Goal: Transaction & Acquisition: Purchase product/service

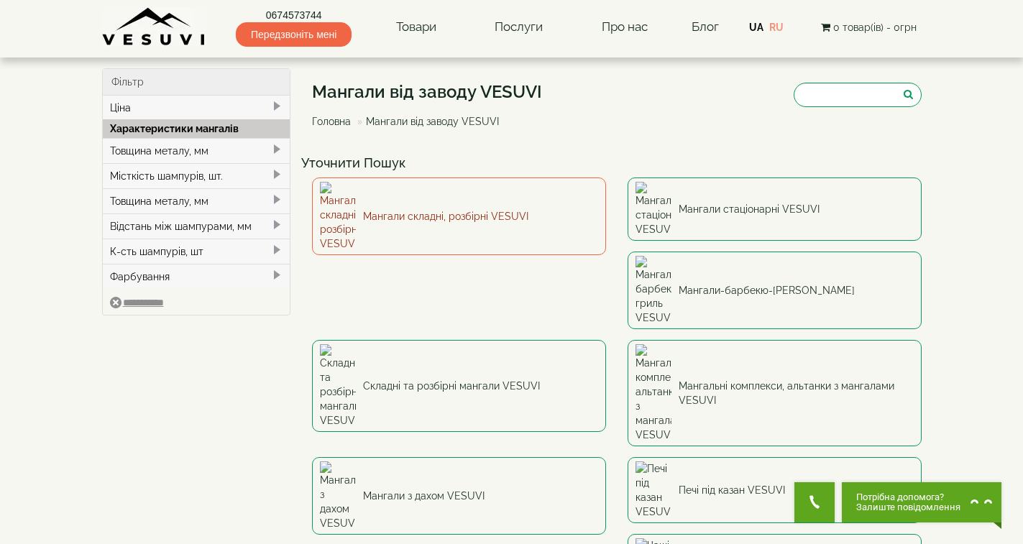
click at [450, 200] on link "Мангали складні, розбірні VESUVI" at bounding box center [459, 217] width 294 height 78
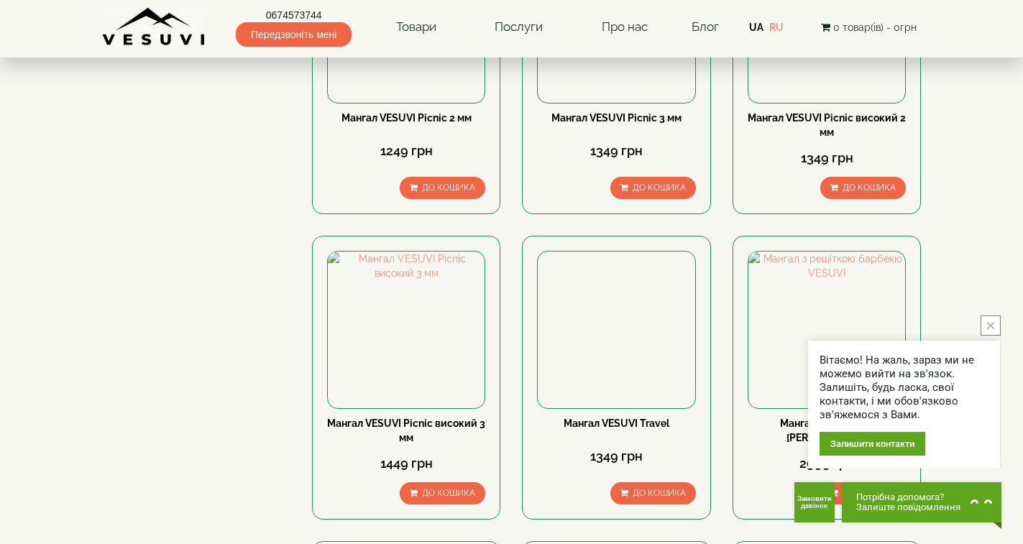
scroll to position [647, 0]
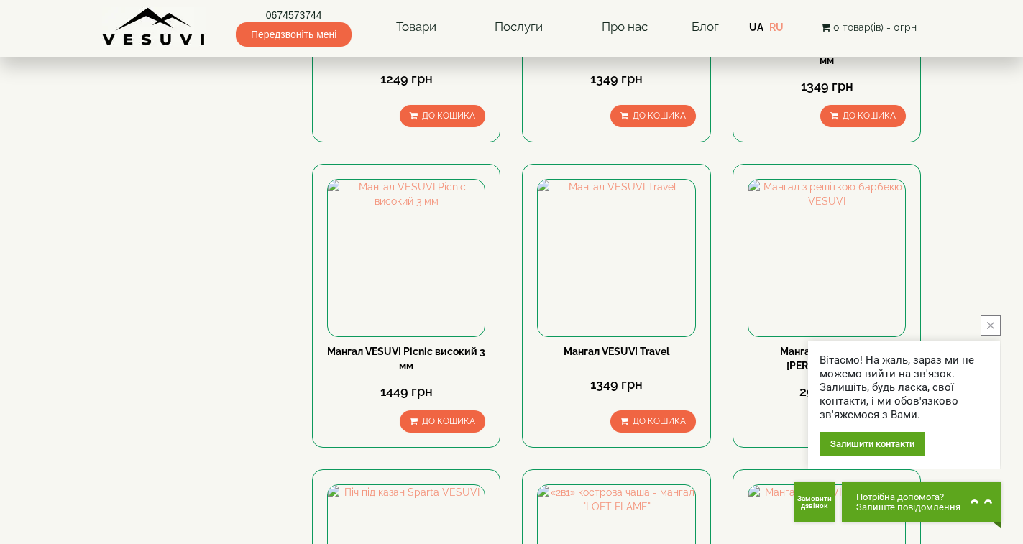
click at [986, 329] on button "close button" at bounding box center [991, 326] width 20 height 20
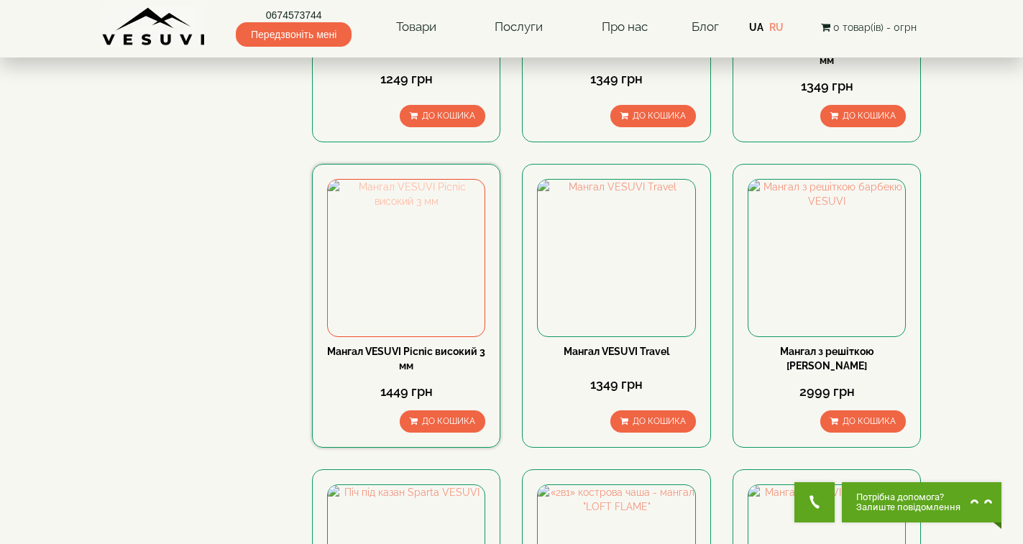
click at [411, 241] on img at bounding box center [406, 258] width 157 height 157
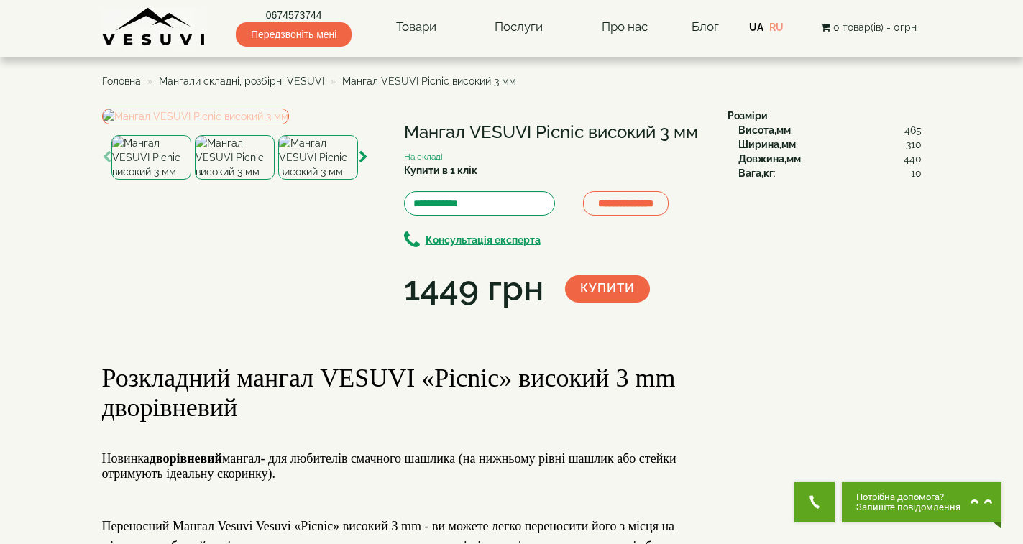
click at [269, 124] on img at bounding box center [195, 117] width 187 height 16
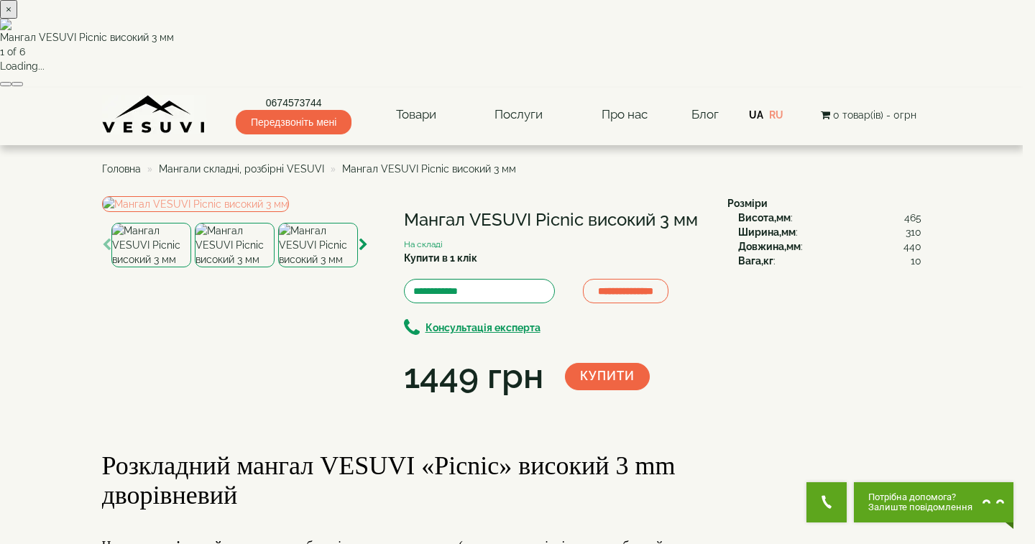
click at [23, 86] on button "button" at bounding box center [18, 84] width 12 height 4
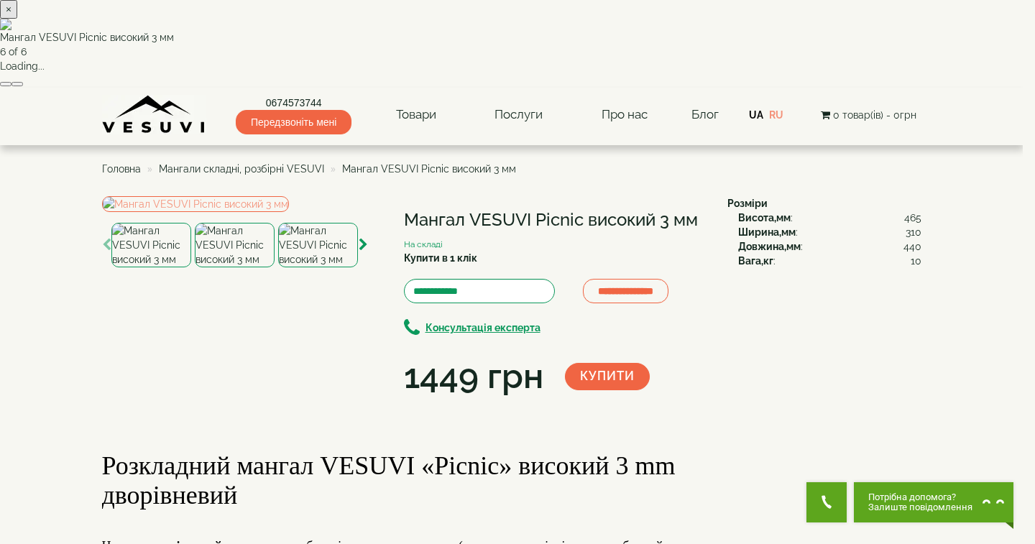
click at [17, 19] on button "×" at bounding box center [8, 9] width 17 height 19
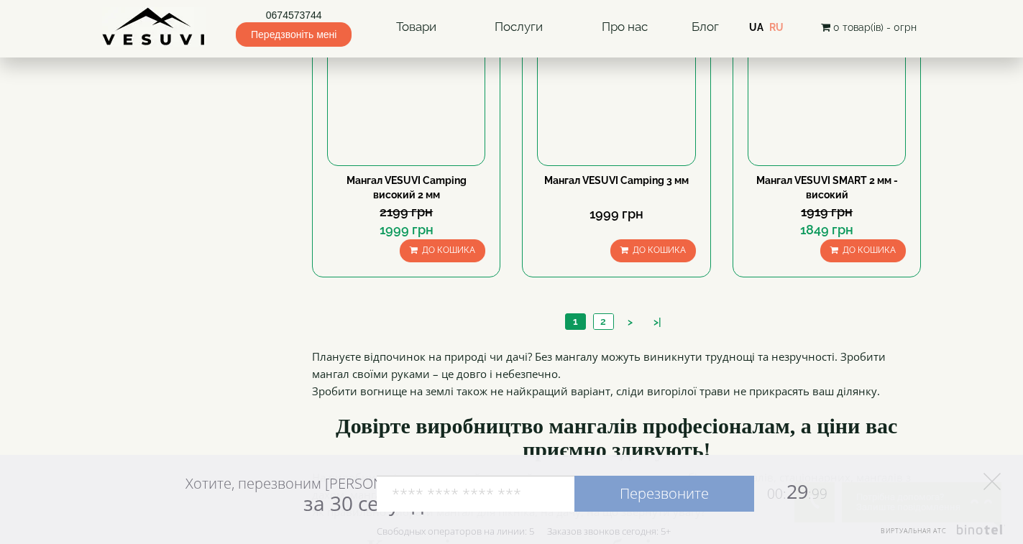
scroll to position [1438, 0]
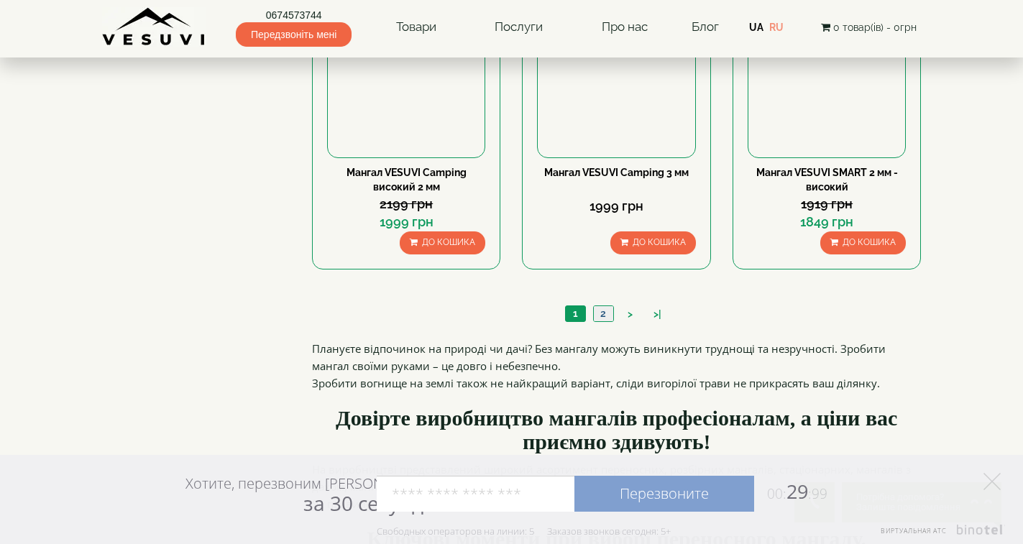
click at [599, 311] on link "2" at bounding box center [603, 313] width 20 height 15
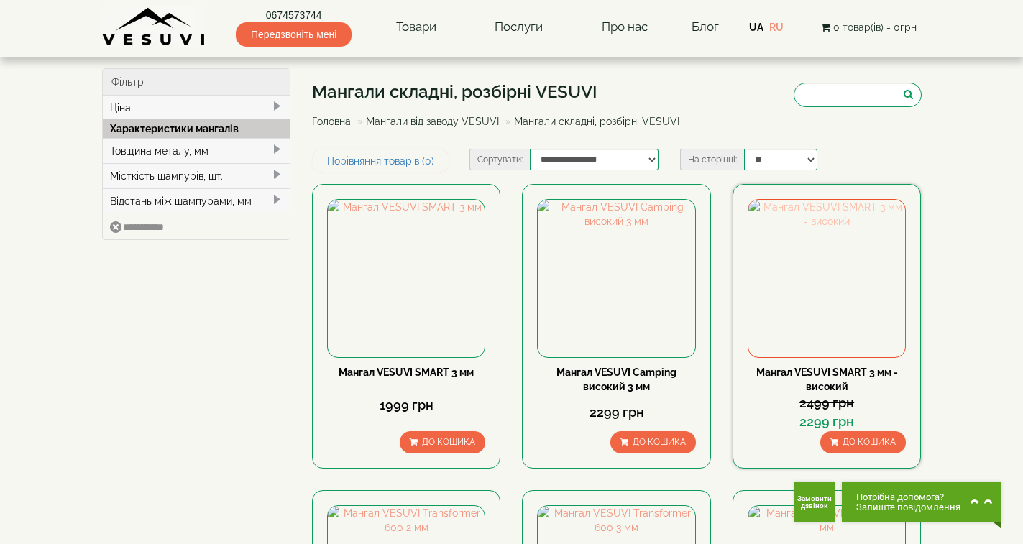
click at [832, 265] on img at bounding box center [826, 278] width 157 height 157
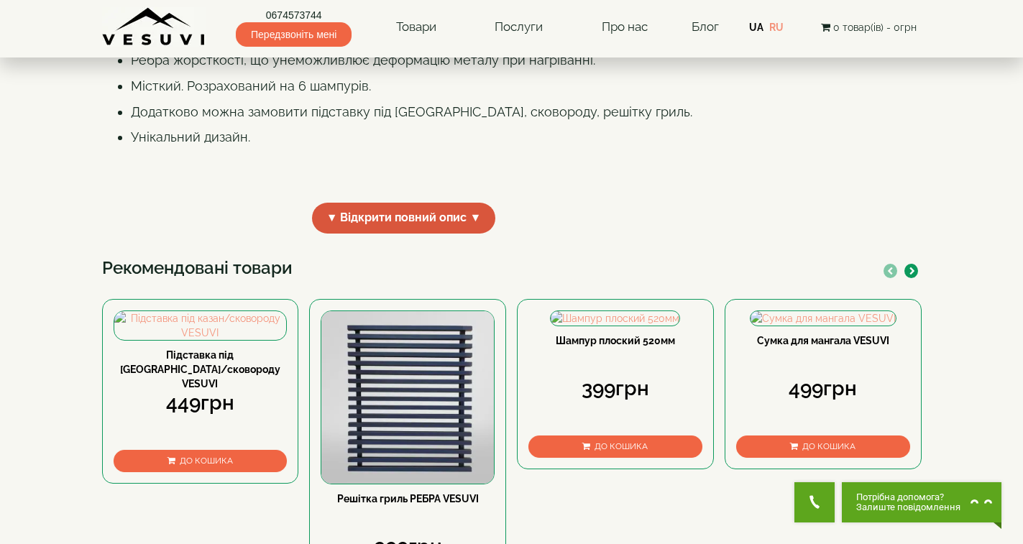
scroll to position [503, 0]
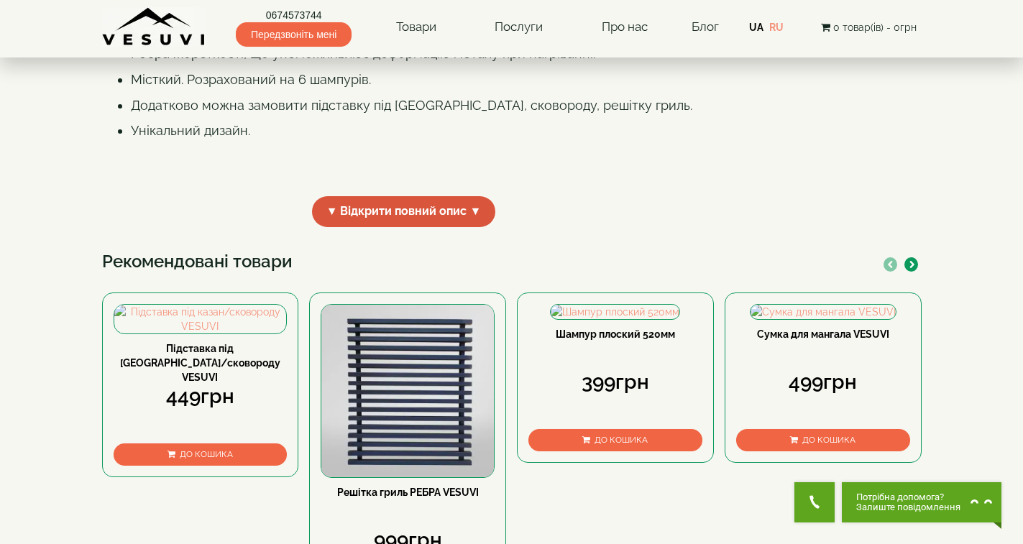
click at [357, 227] on span "▼ Відкрити повний опис ▼" at bounding box center [404, 211] width 184 height 31
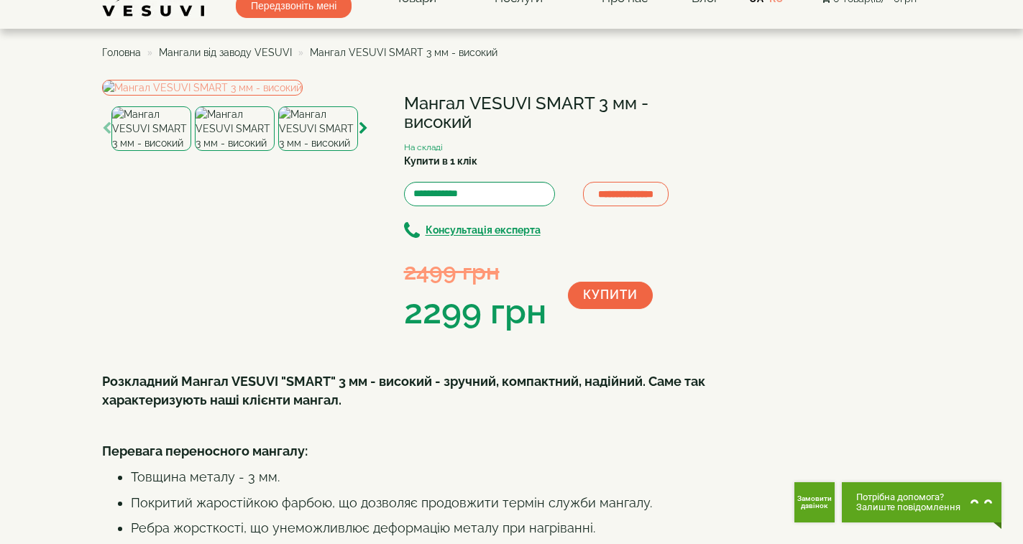
scroll to position [0, 0]
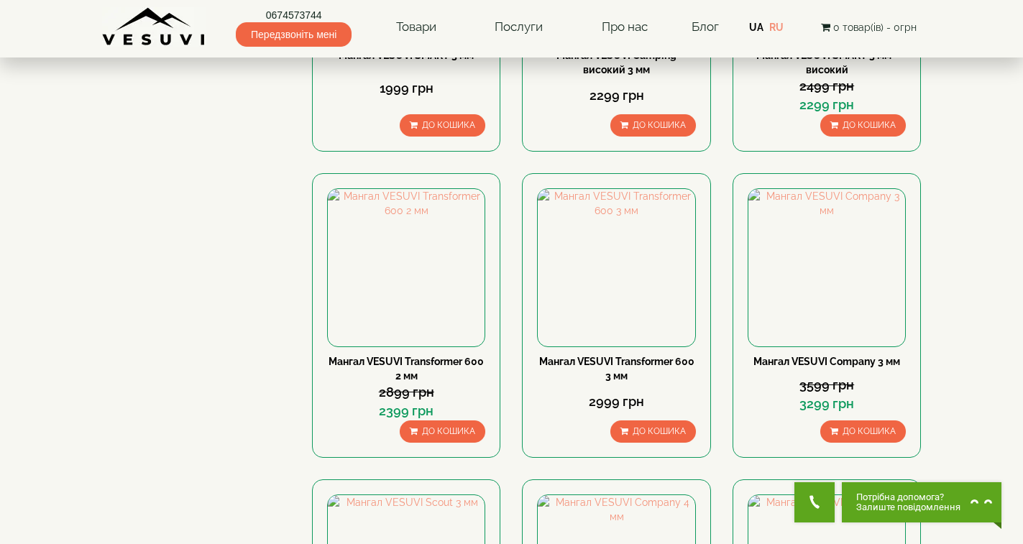
scroll to position [359, 0]
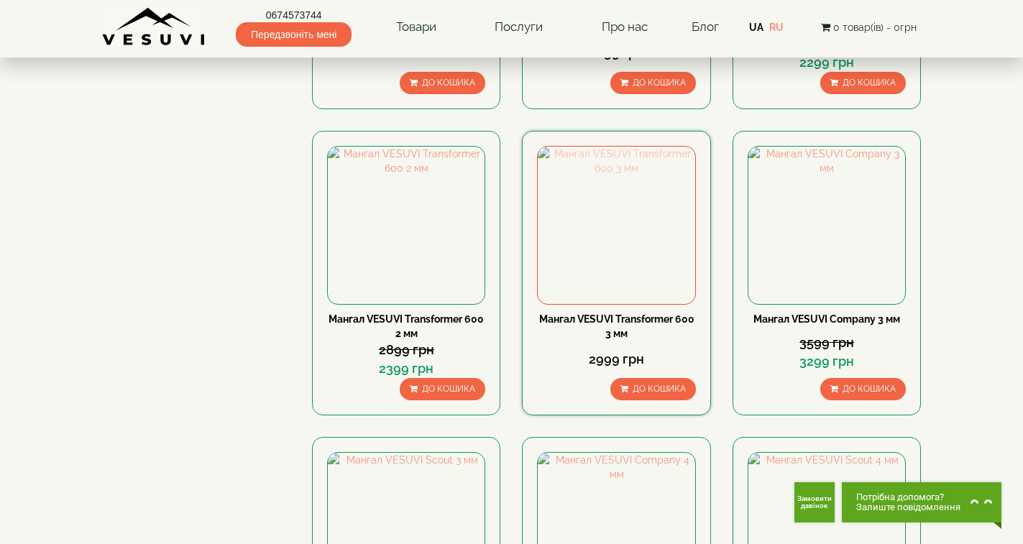
click at [630, 199] on img at bounding box center [616, 225] width 157 height 157
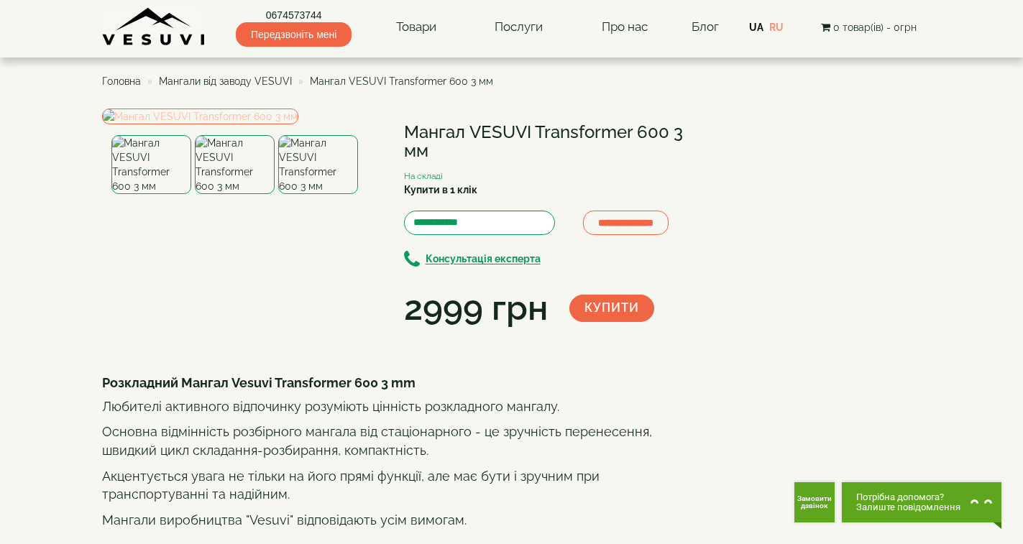
click at [232, 124] on img at bounding box center [200, 117] width 196 height 16
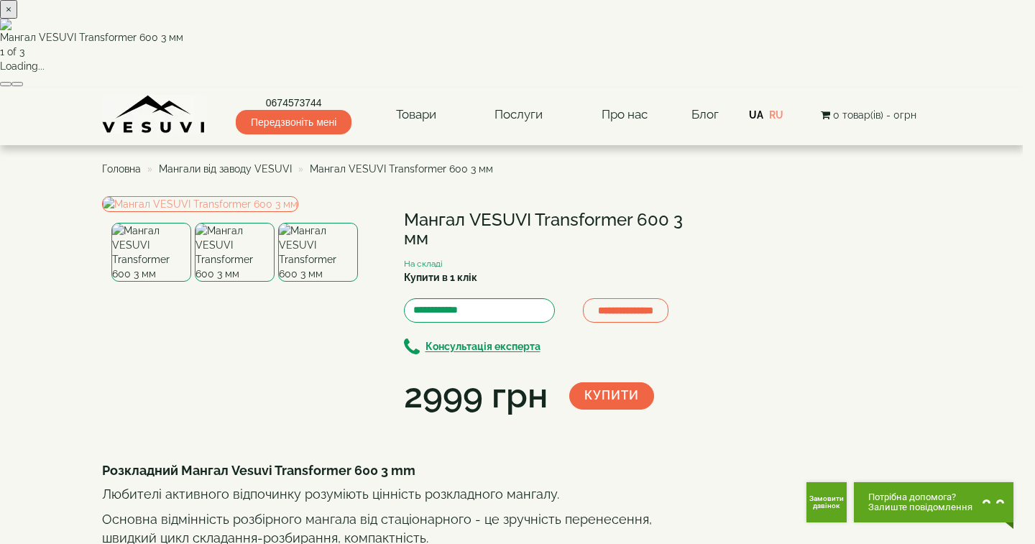
click at [23, 86] on button "button" at bounding box center [18, 84] width 12 height 4
click at [925, 88] on div "× Мангал VESUVI Transformer 600 3 мм 1 of 3 Loading..." at bounding box center [511, 44] width 1023 height 88
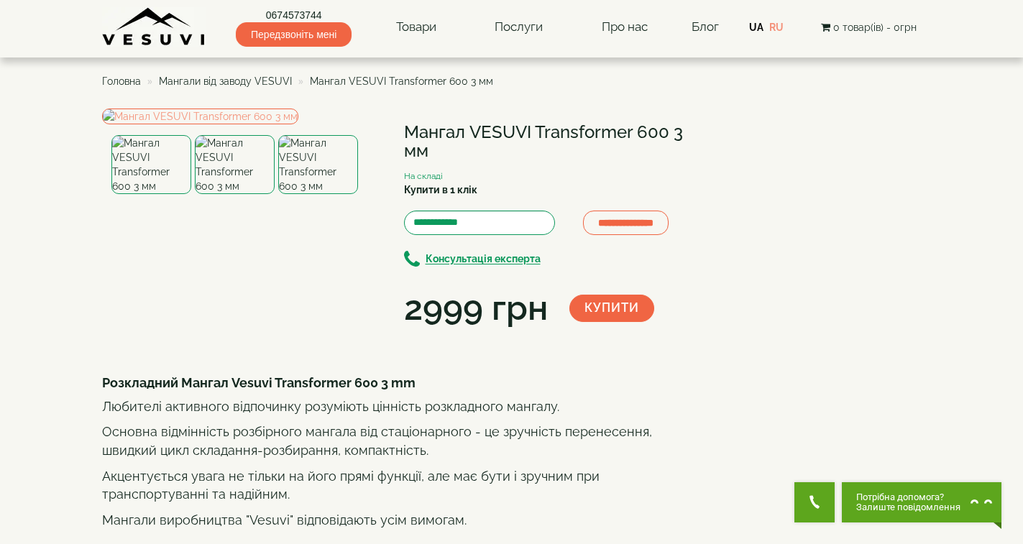
click at [629, 314] on button "Купити" at bounding box center [611, 308] width 85 height 27
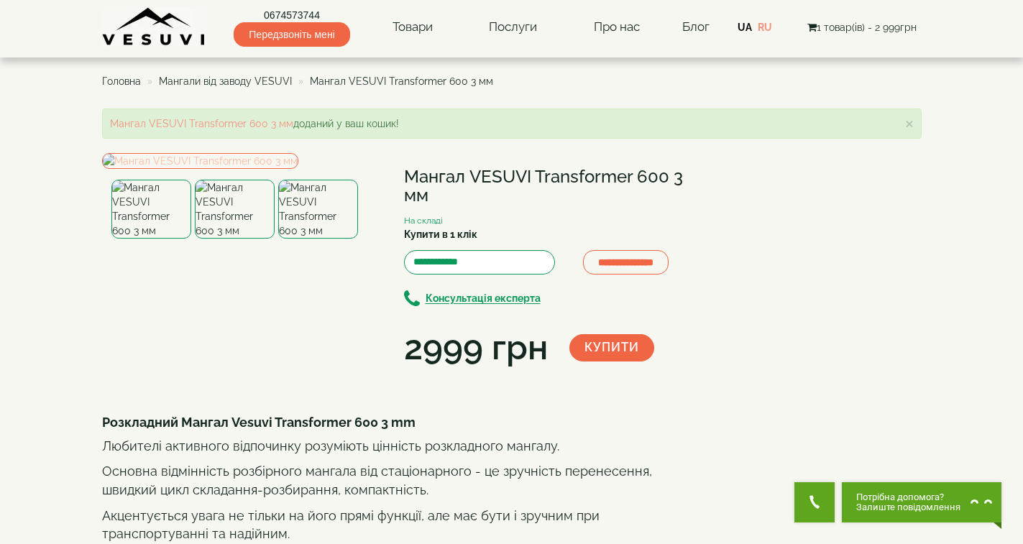
click at [281, 169] on img at bounding box center [200, 161] width 196 height 16
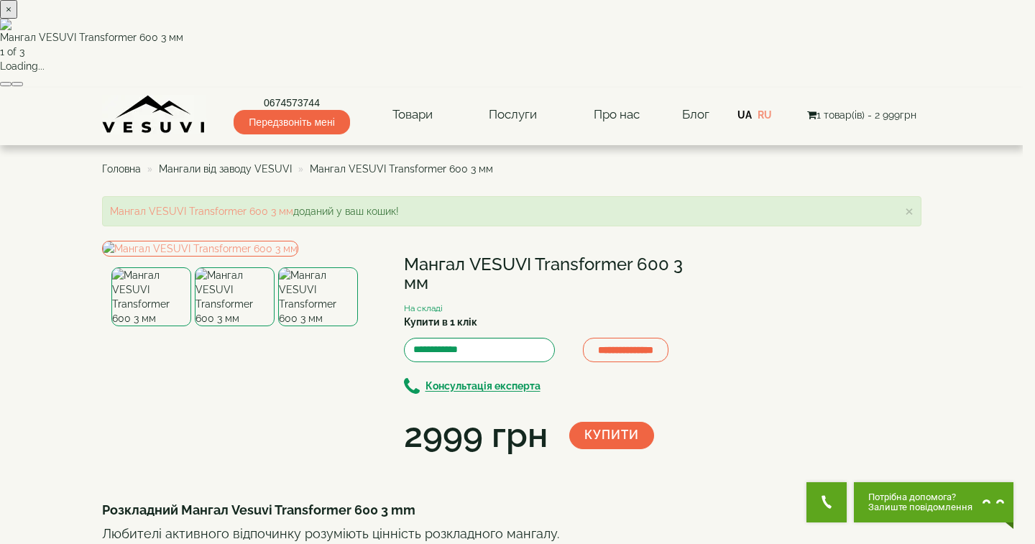
drag, startPoint x: 549, startPoint y: 239, endPoint x: 763, endPoint y: 216, distance: 215.5
click at [766, 88] on div "× Мангал VESUVI Transformer 600 3 мм 1 of 3 Loading..." at bounding box center [511, 44] width 1023 height 88
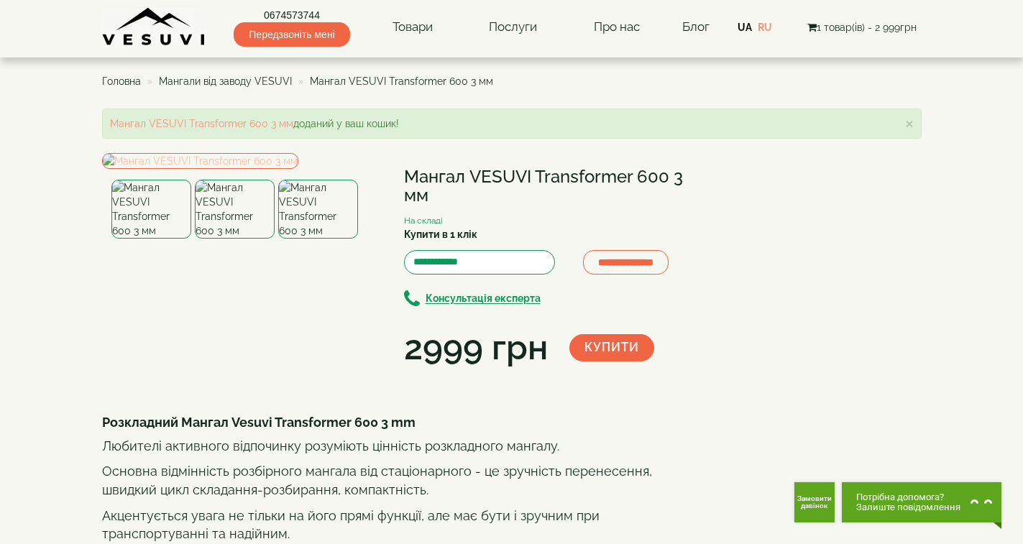
drag, startPoint x: 383, startPoint y: 271, endPoint x: 301, endPoint y: 271, distance: 81.2
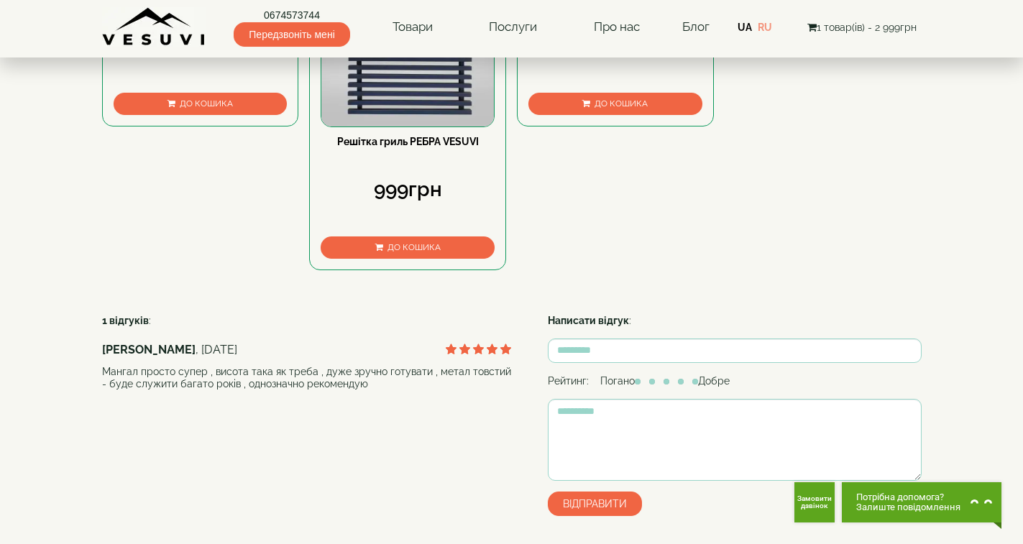
scroll to position [863, 0]
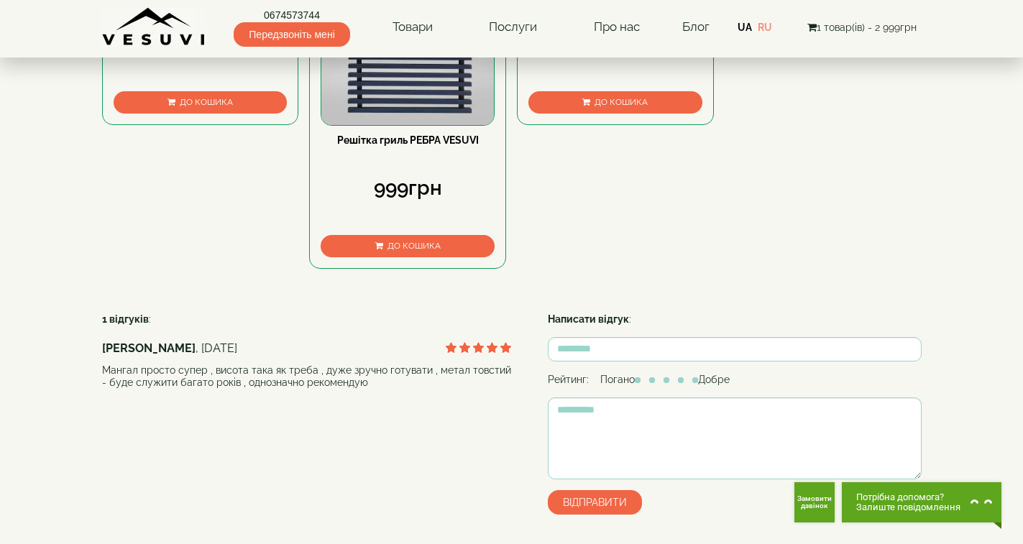
click at [240, 91] on div "449грн" at bounding box center [201, 60] width 174 height 61
click at [205, 107] on span "До кошика" at bounding box center [206, 102] width 53 height 10
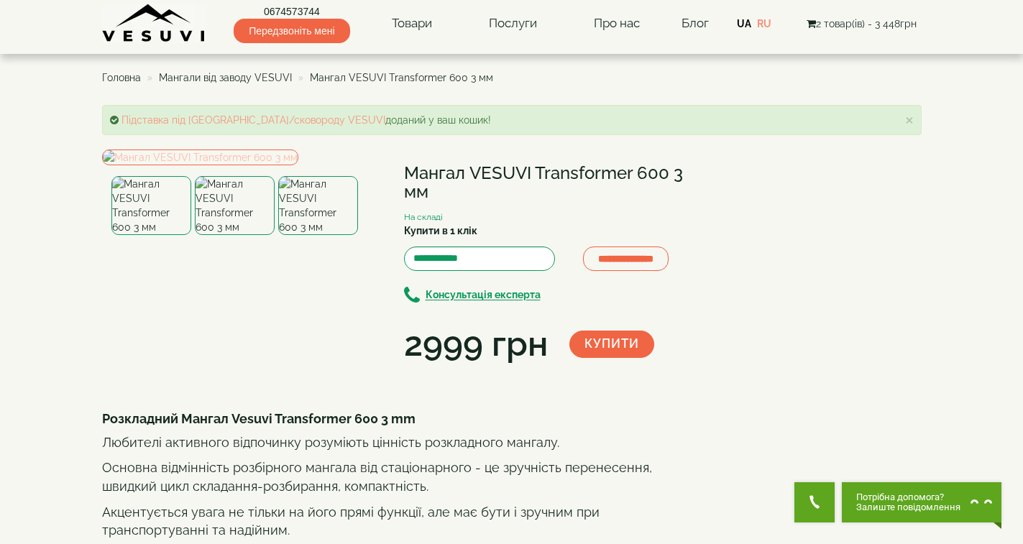
scroll to position [0, 0]
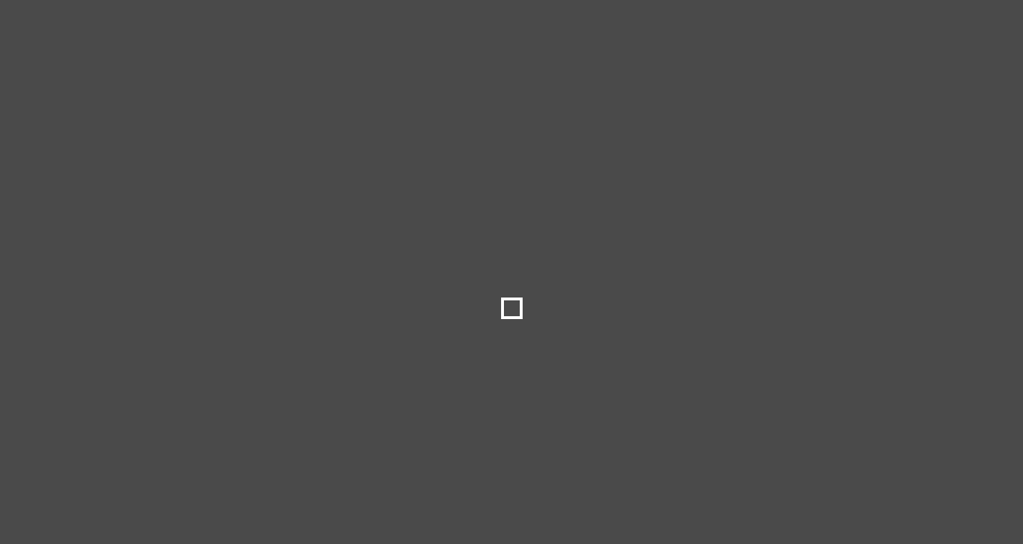
select select
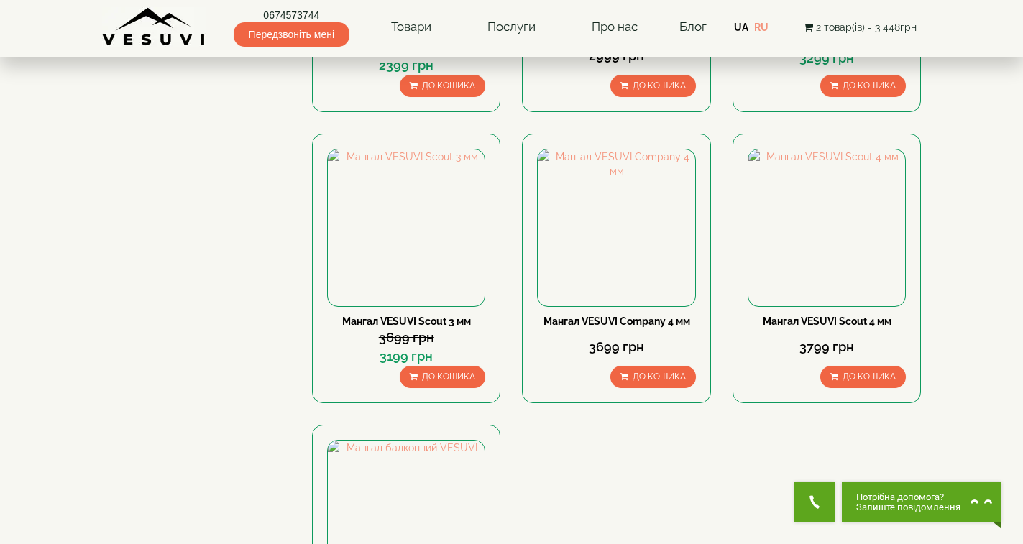
scroll to position [647, 0]
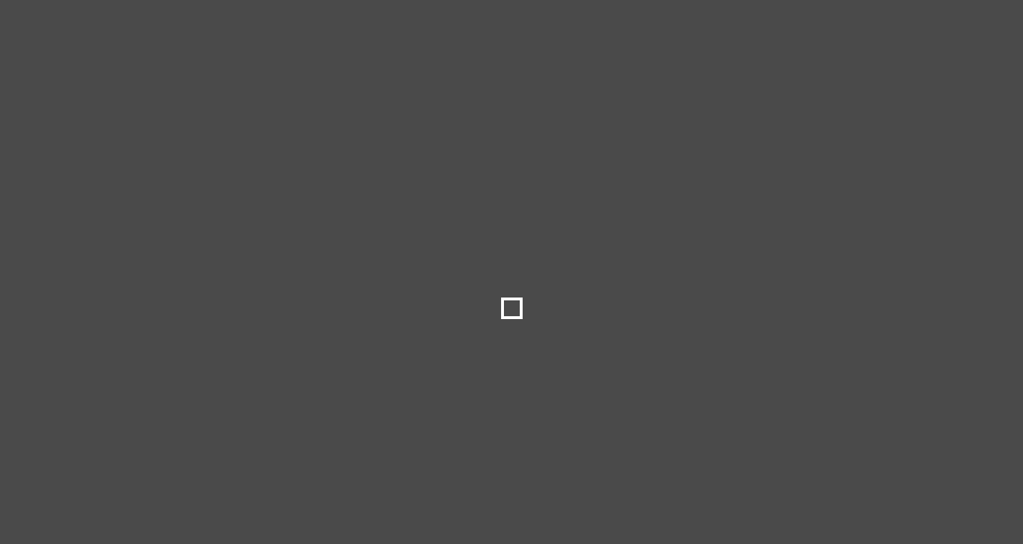
select select
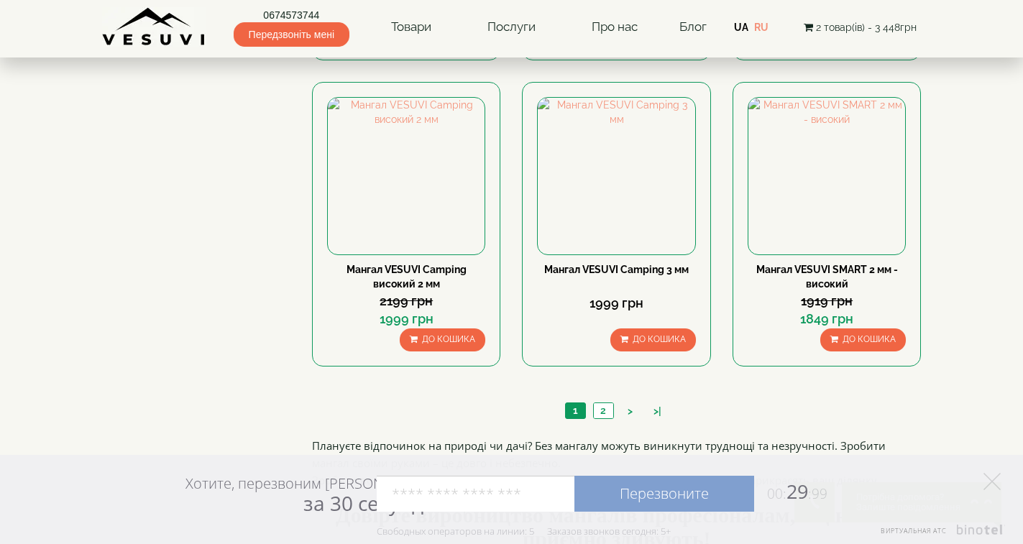
scroll to position [1366, 0]
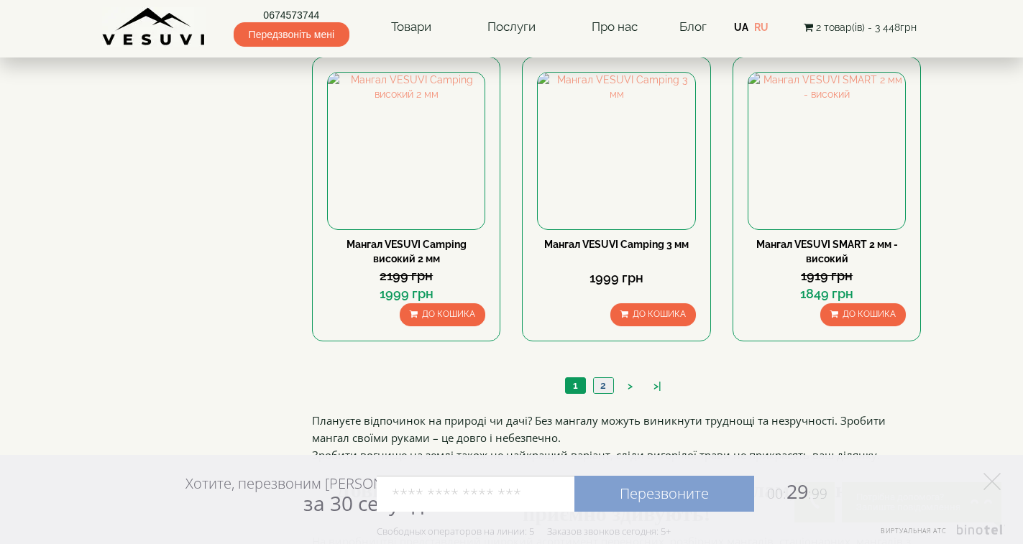
click at [604, 385] on link "2" at bounding box center [603, 385] width 20 height 15
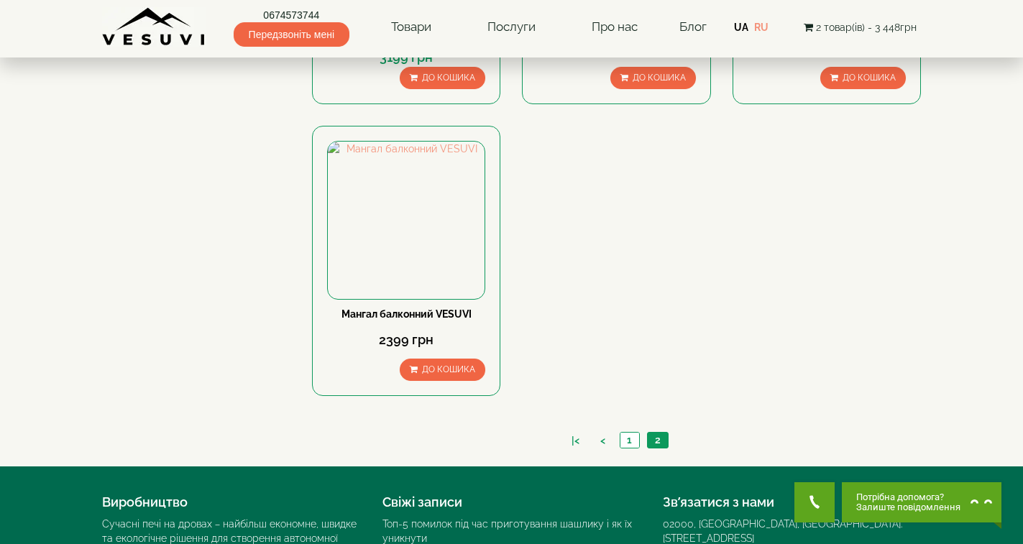
scroll to position [1007, 0]
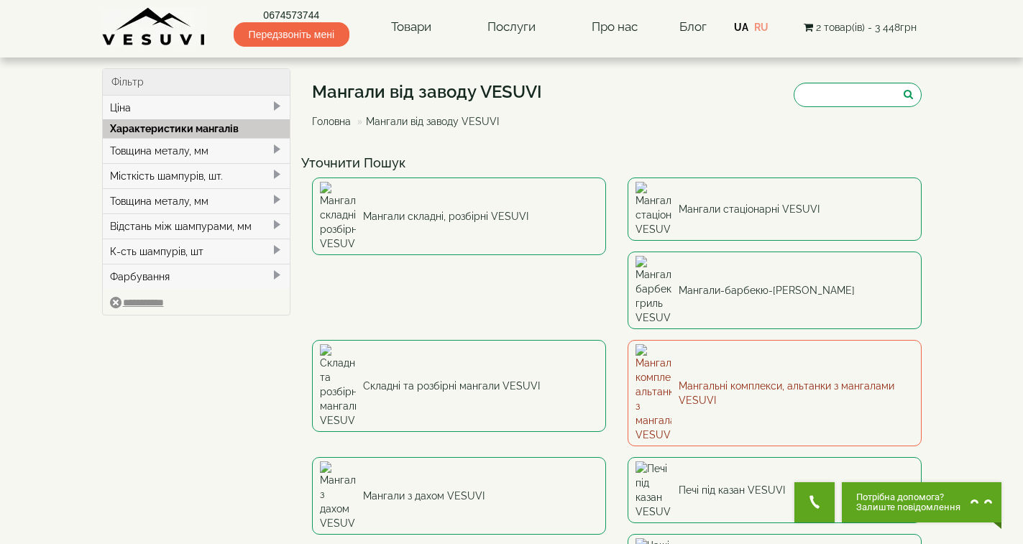
click at [628, 340] on link "Мангальні комплекси, альтанки з мангалами VESUVI" at bounding box center [775, 393] width 294 height 106
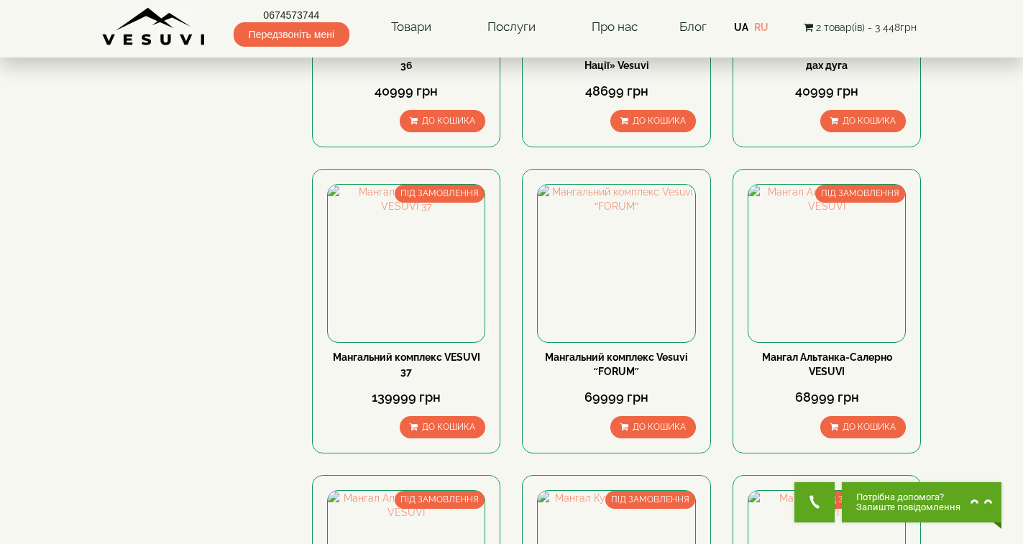
scroll to position [359, 0]
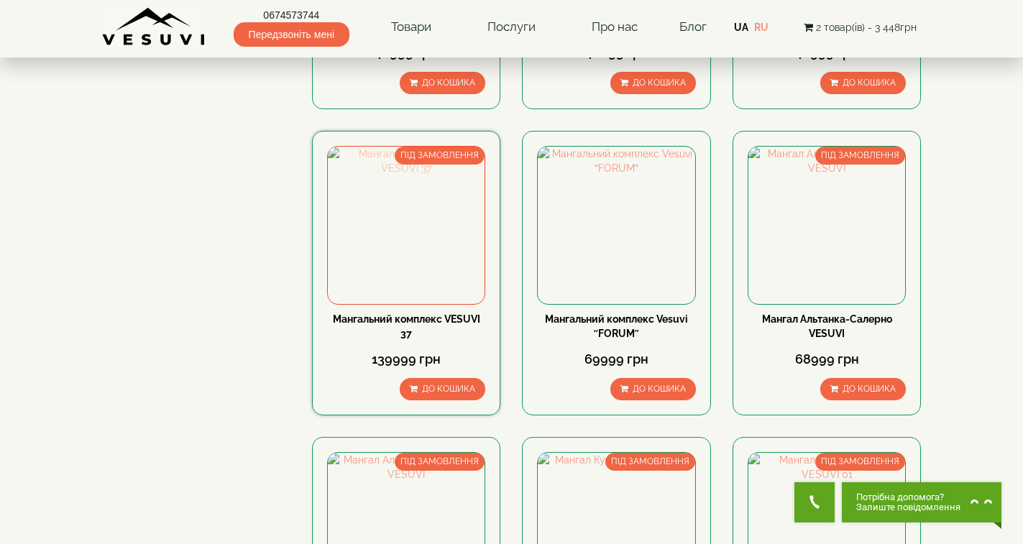
click at [403, 220] on img at bounding box center [406, 225] width 157 height 157
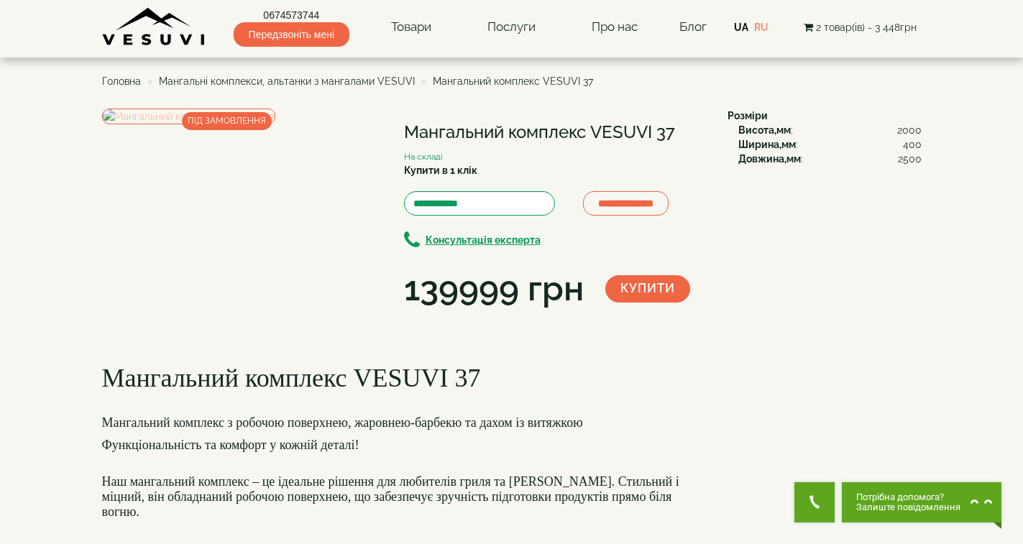
click at [247, 124] on img at bounding box center [188, 117] width 173 height 16
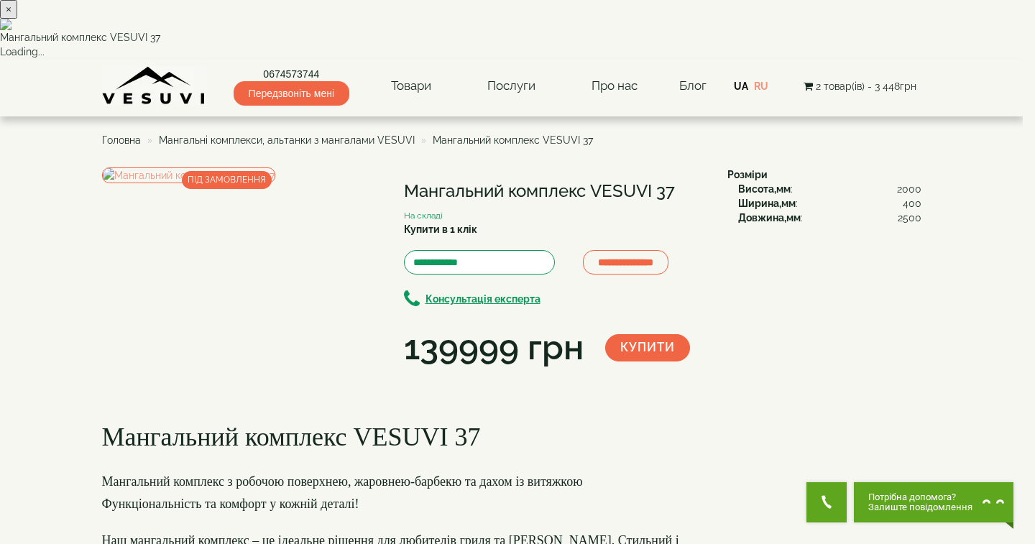
click at [17, 19] on button "×" at bounding box center [8, 9] width 17 height 19
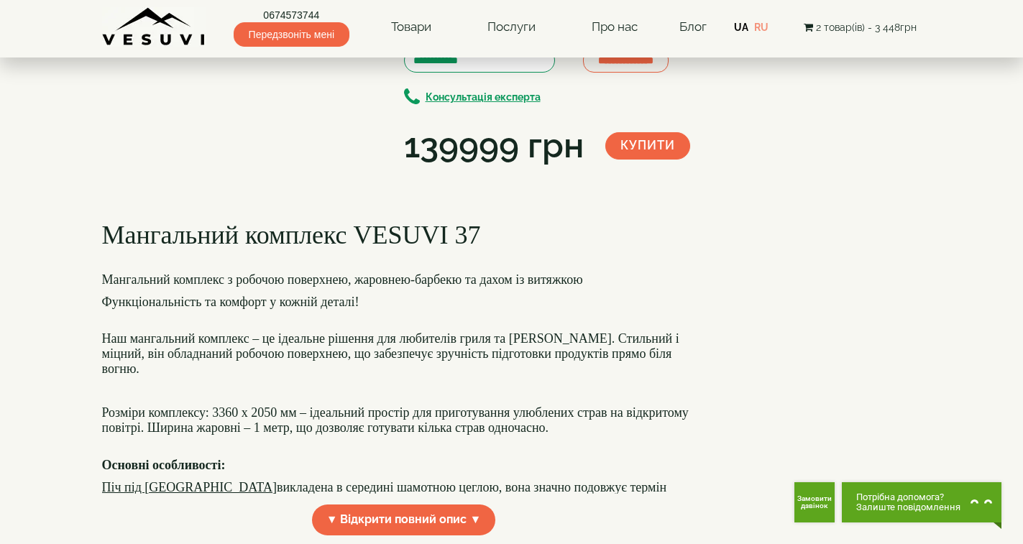
scroll to position [144, 0]
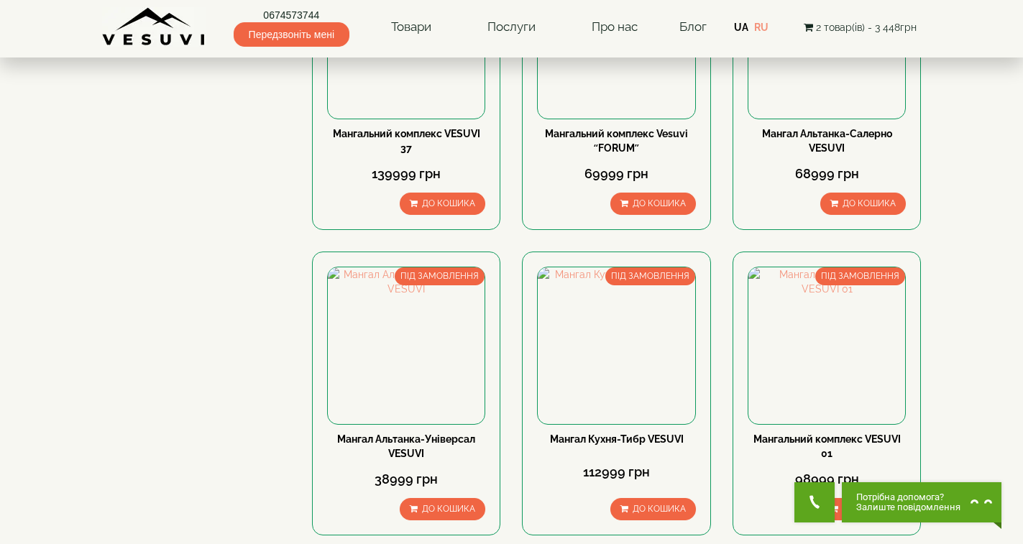
scroll to position [575, 0]
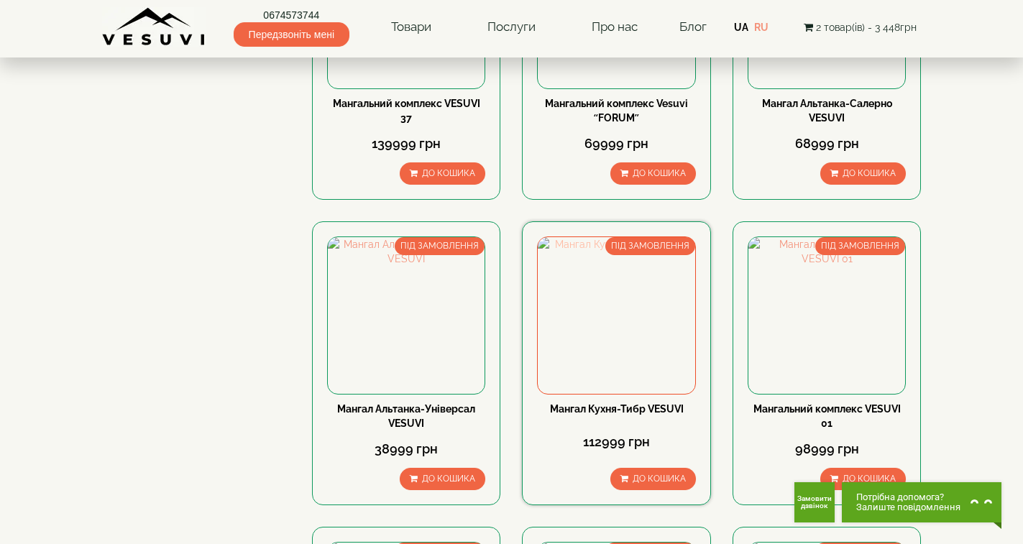
click at [641, 324] on img at bounding box center [616, 315] width 157 height 157
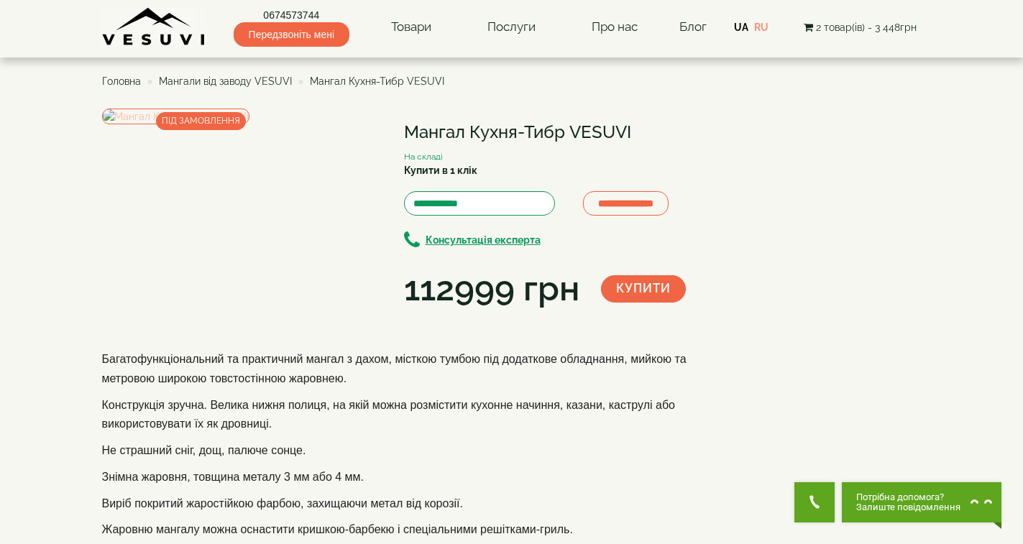
click at [237, 124] on img at bounding box center [175, 117] width 147 height 16
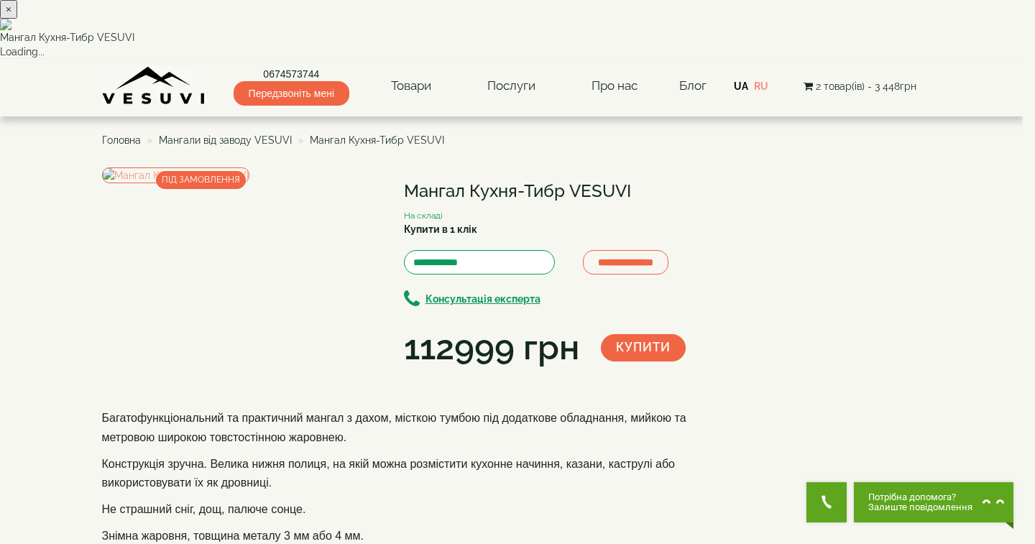
click at [17, 19] on button "×" at bounding box center [8, 9] width 17 height 19
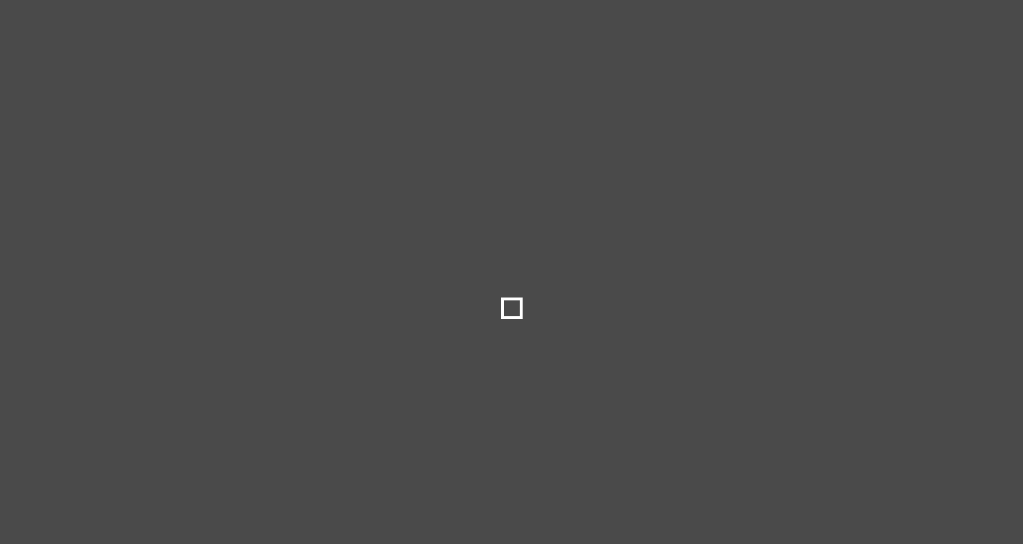
select select
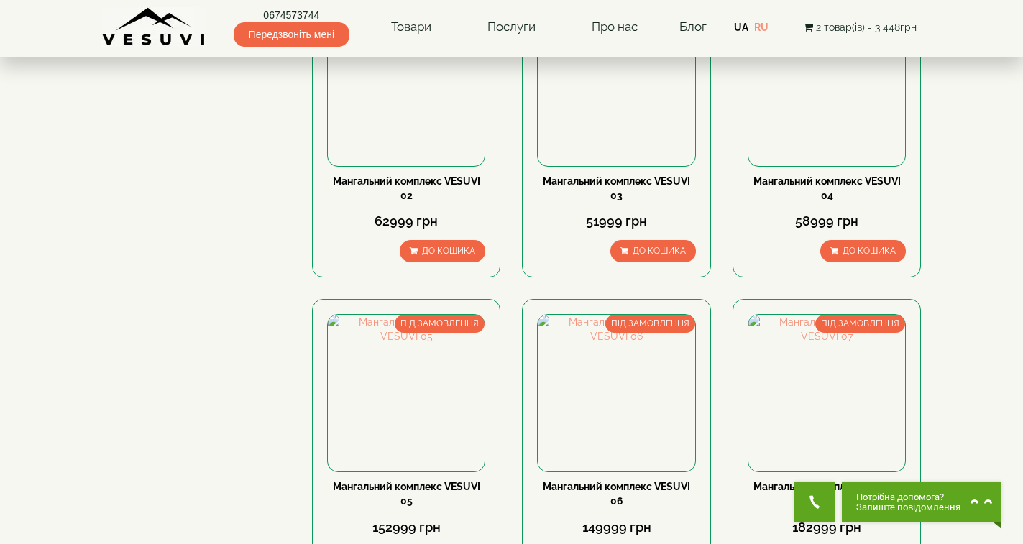
scroll to position [1222, 0]
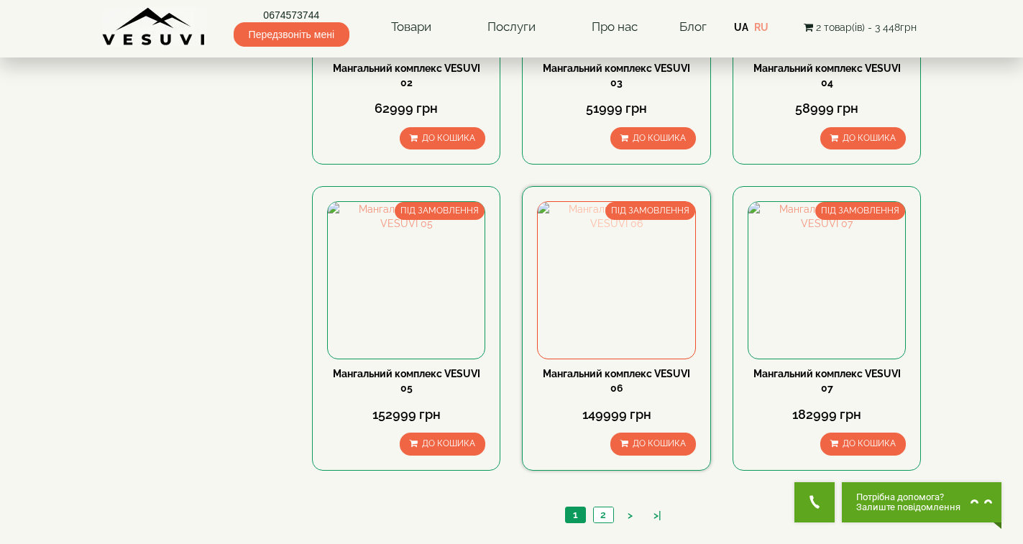
click at [588, 266] on img at bounding box center [616, 280] width 157 height 157
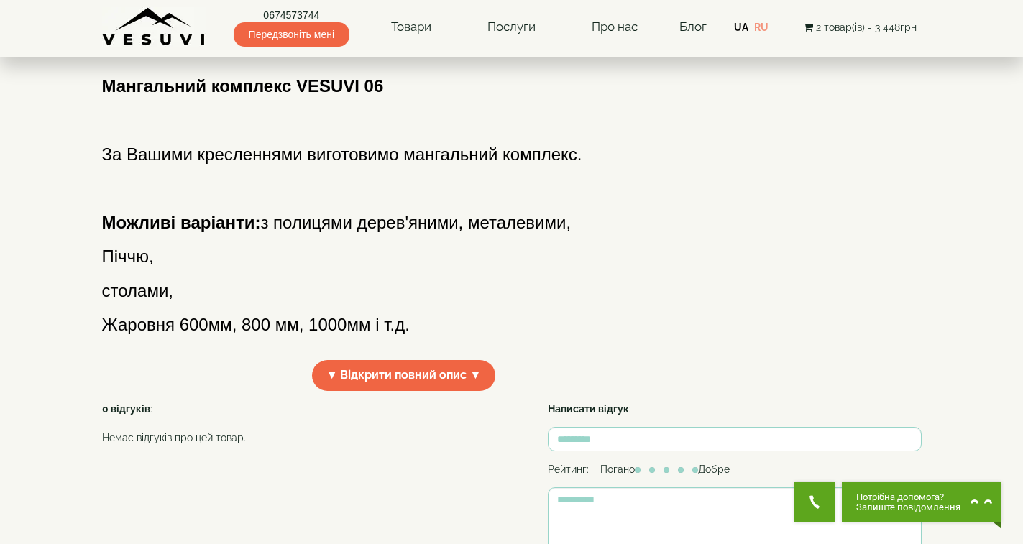
scroll to position [359, 0]
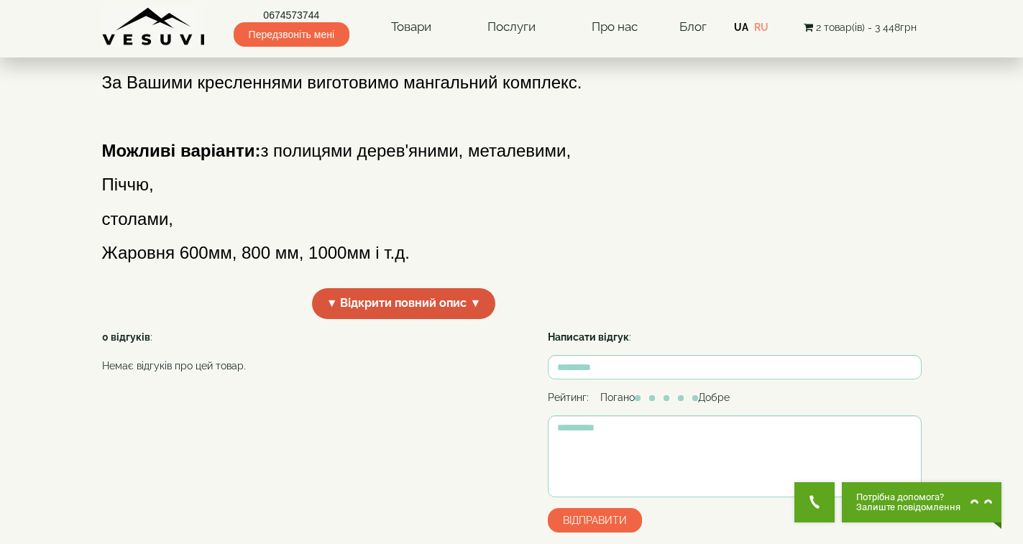
click at [480, 319] on span "▼ Відкрити повний опис ▼" at bounding box center [404, 303] width 184 height 31
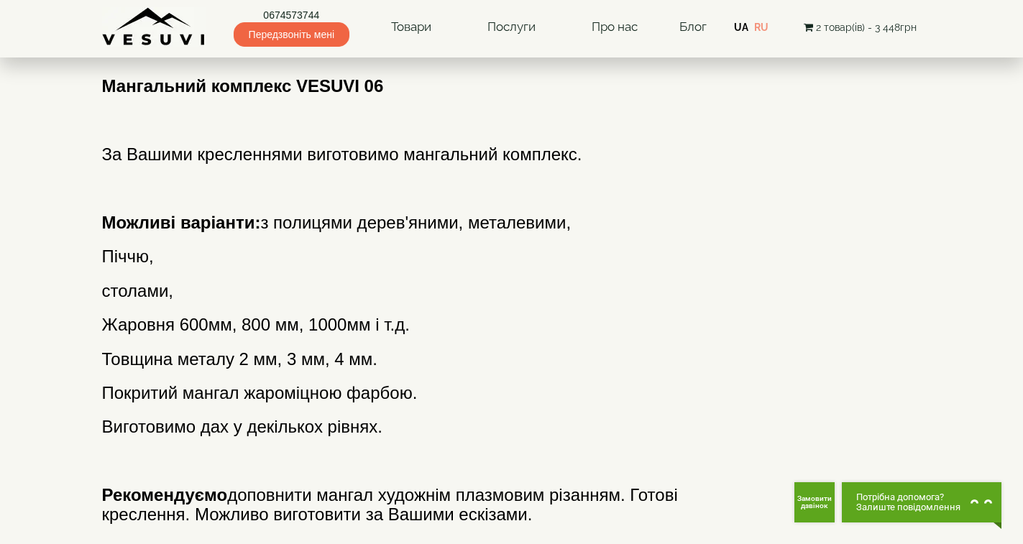
scroll to position [0, 0]
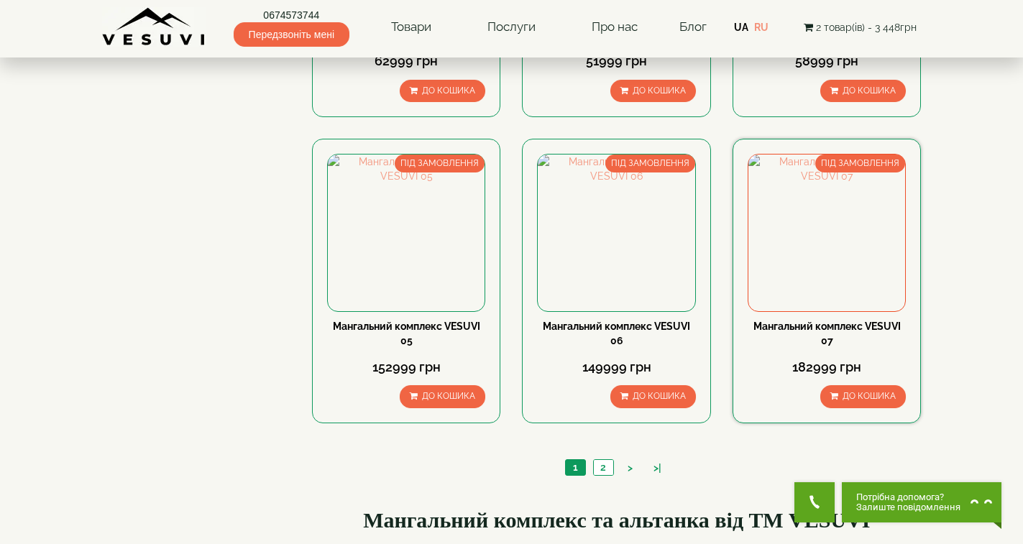
scroll to position [1366, 0]
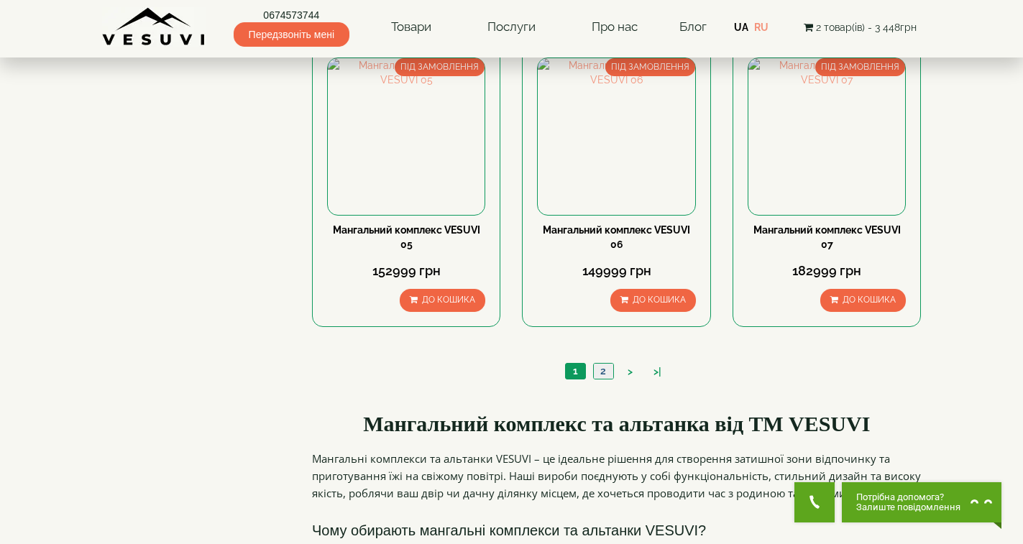
click at [605, 372] on link "2" at bounding box center [603, 371] width 20 height 15
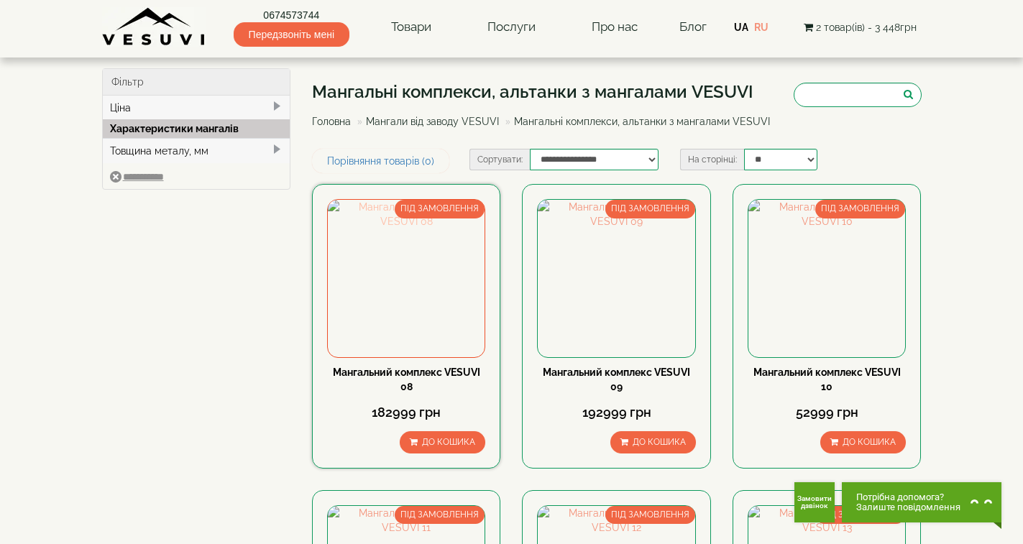
click at [411, 294] on img at bounding box center [406, 278] width 157 height 157
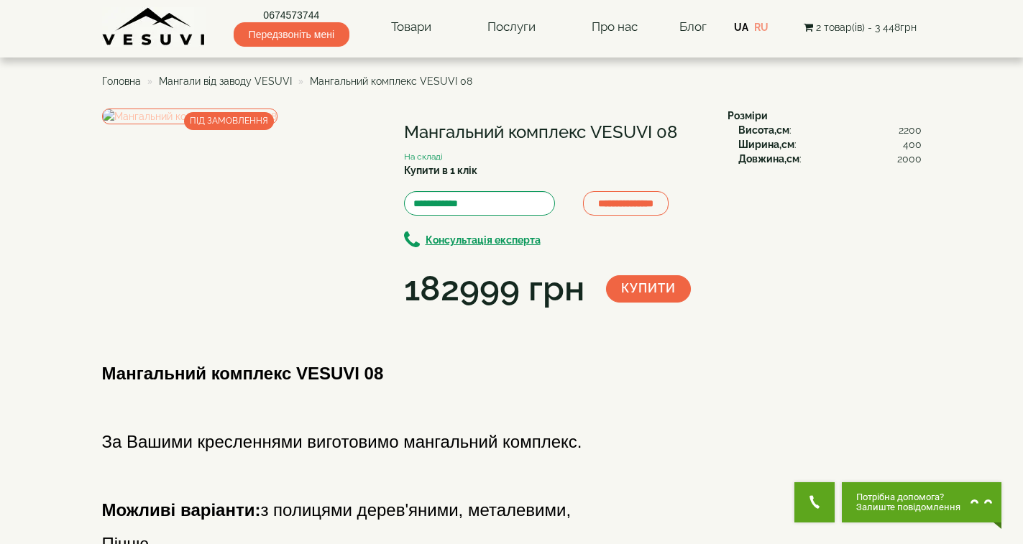
click at [245, 124] on img at bounding box center [189, 117] width 175 height 16
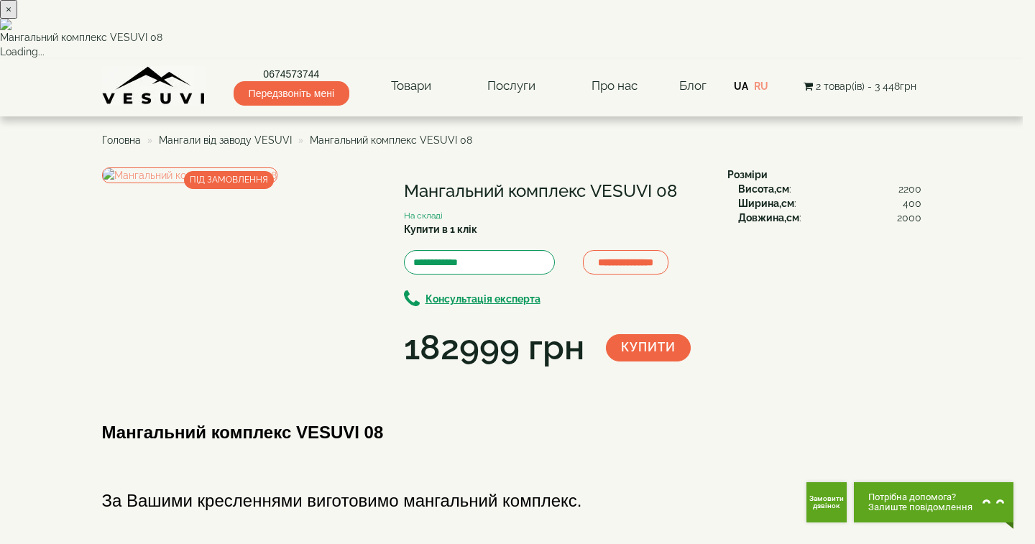
click at [517, 30] on img at bounding box center [511, 25] width 1023 height 12
click at [851, 59] on div "× Мангальний комплекс VESUVI 08 Loading..." at bounding box center [511, 29] width 1023 height 59
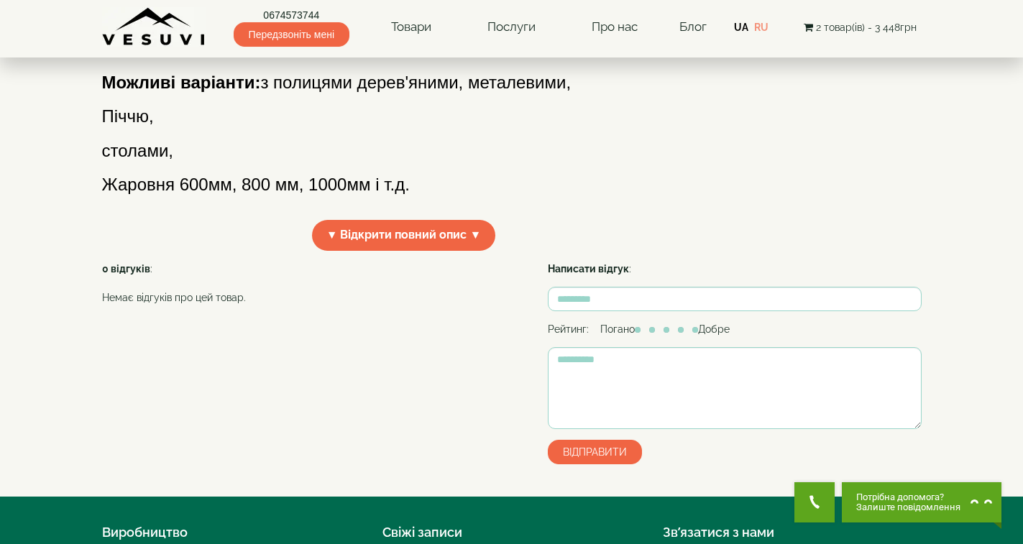
scroll to position [431, 0]
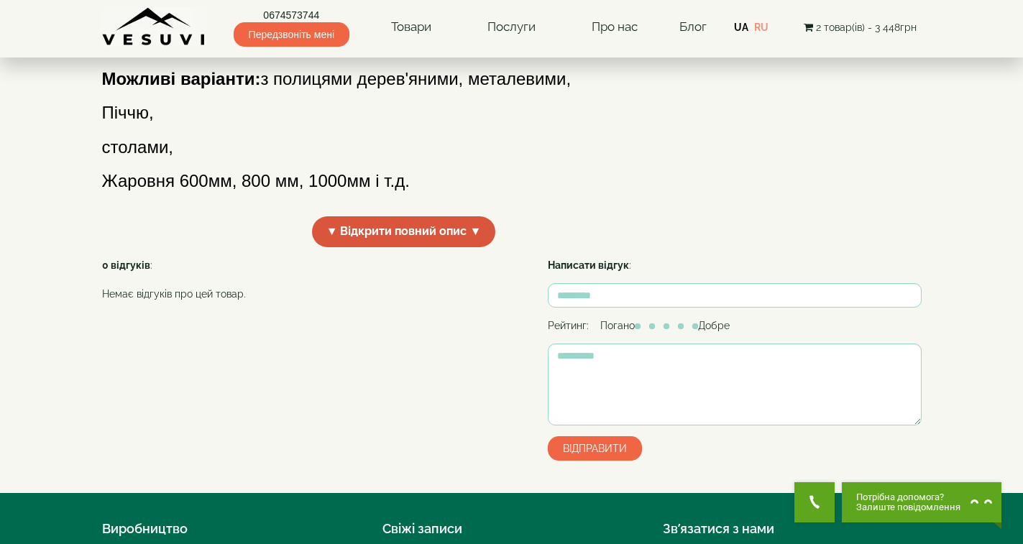
click at [421, 247] on span "▼ Відкрити повний опис ▼" at bounding box center [404, 231] width 184 height 31
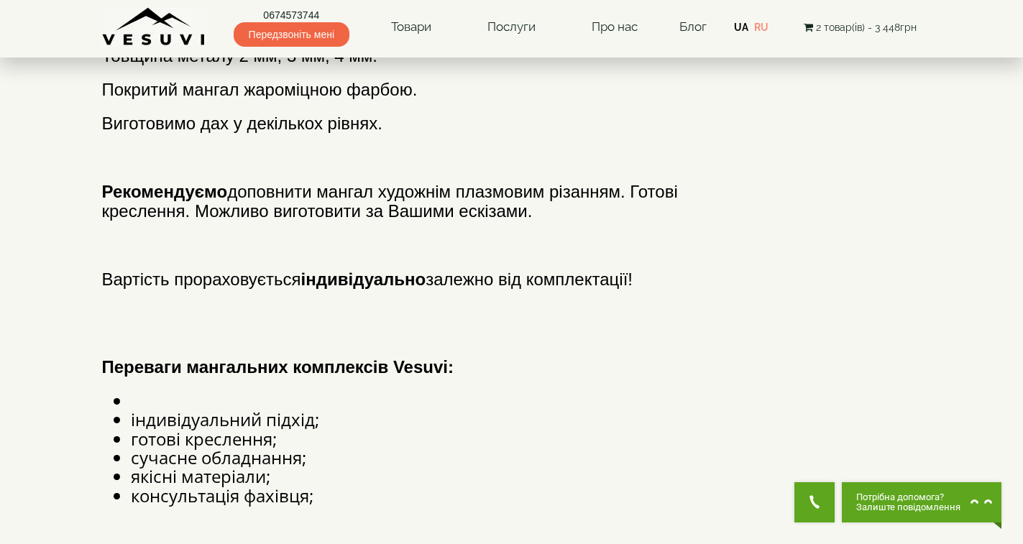
scroll to position [359, 0]
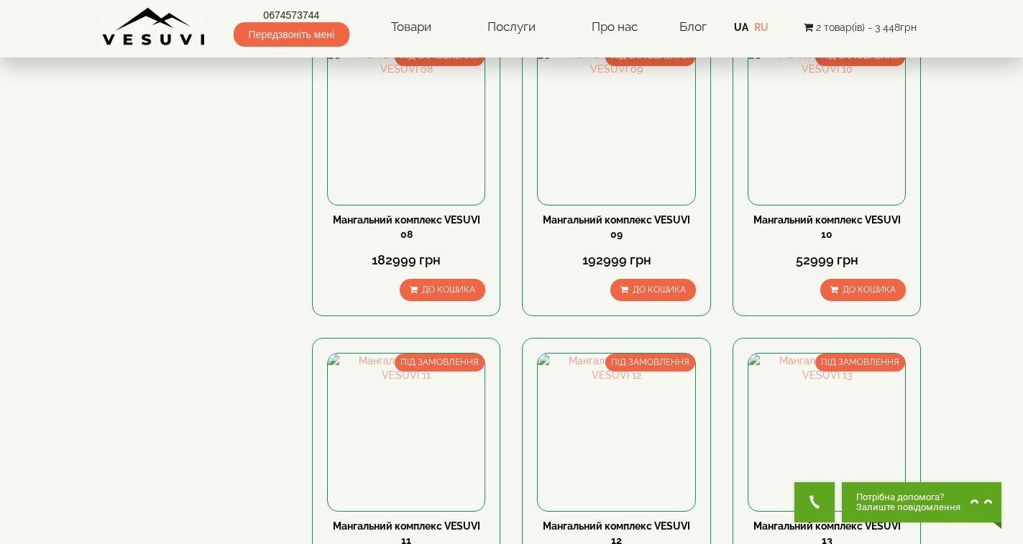
scroll to position [72, 0]
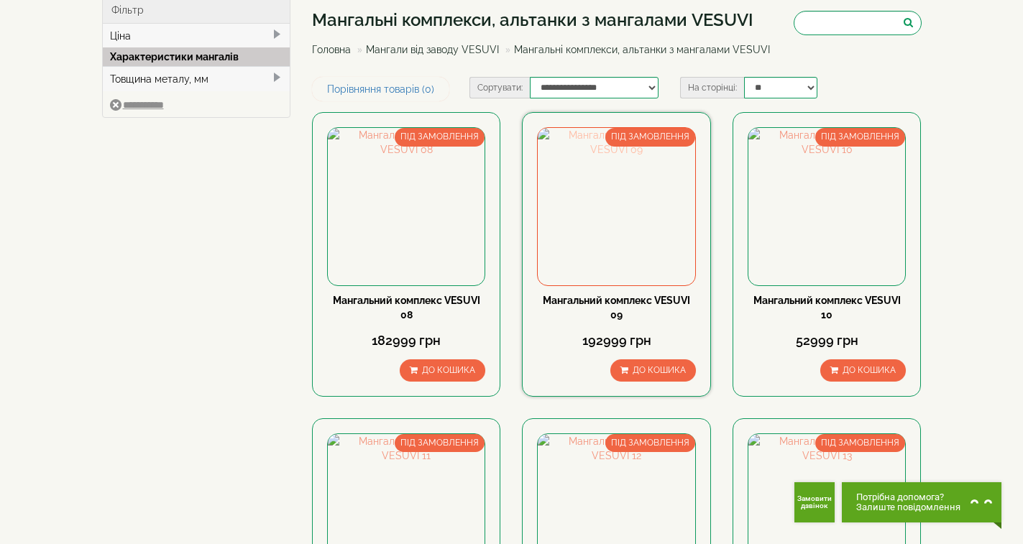
click at [580, 187] on img at bounding box center [616, 206] width 157 height 157
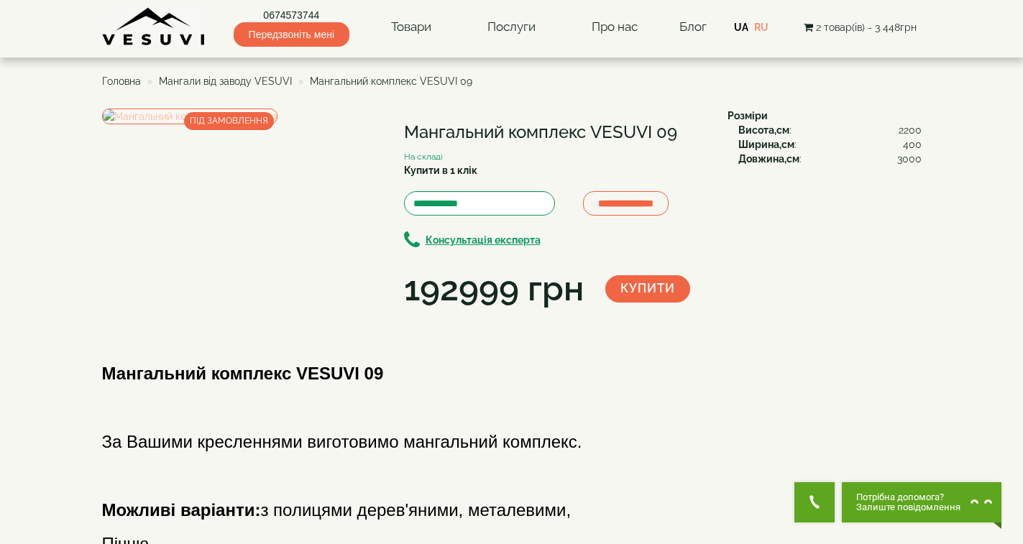
click at [247, 124] on img at bounding box center [189, 117] width 175 height 16
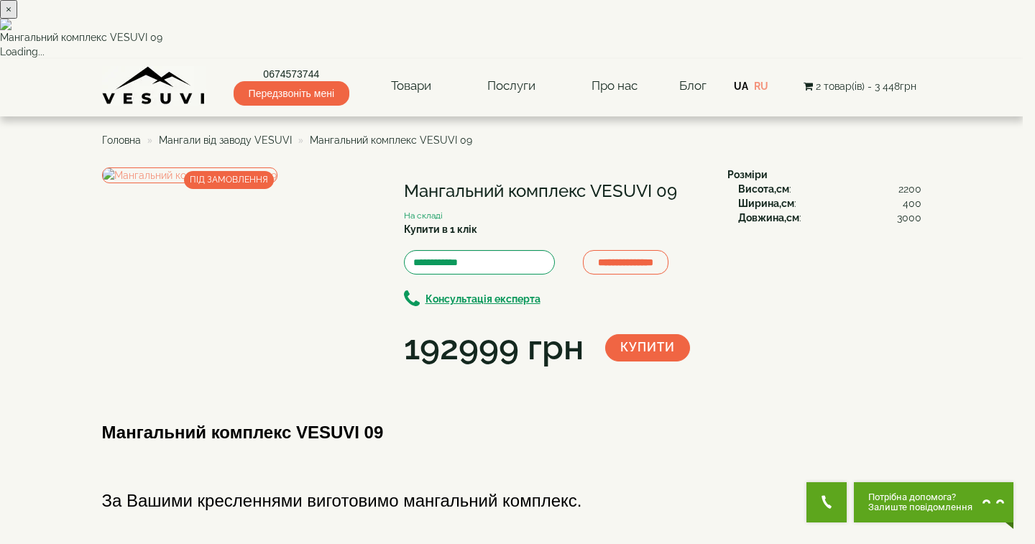
click at [888, 59] on div "× Мангальний комплекс VESUVI 09 Loading..." at bounding box center [511, 29] width 1023 height 59
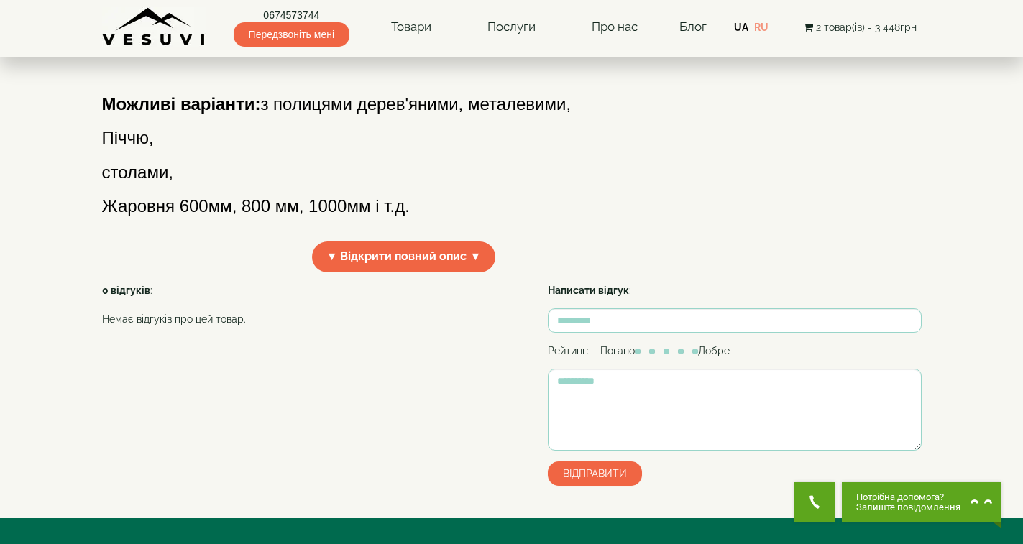
scroll to position [431, 0]
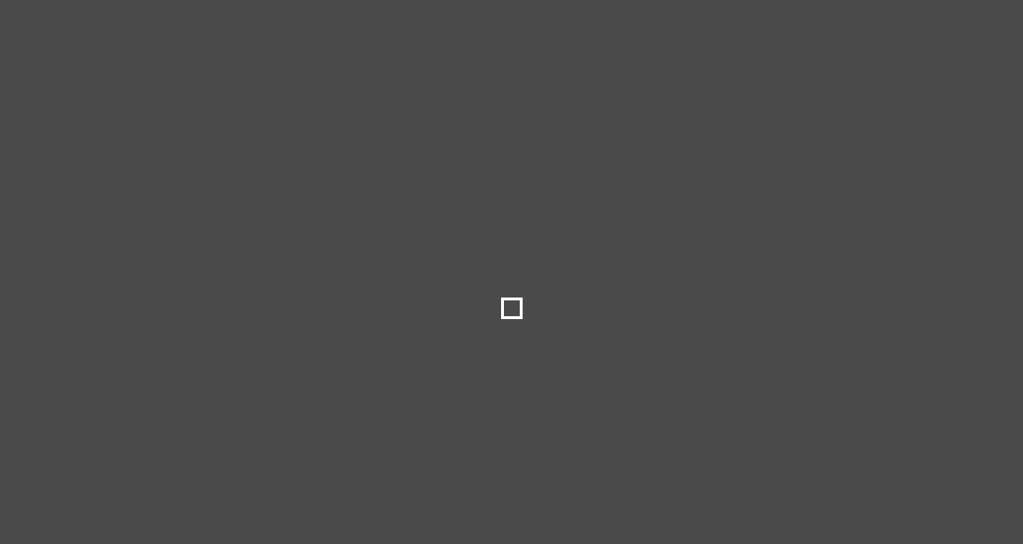
select select
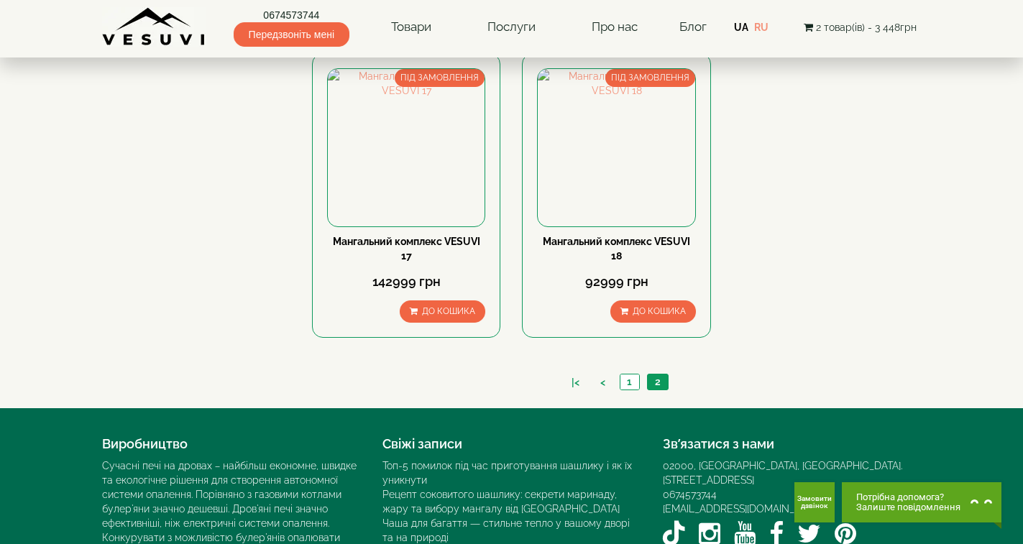
scroll to position [1150, 0]
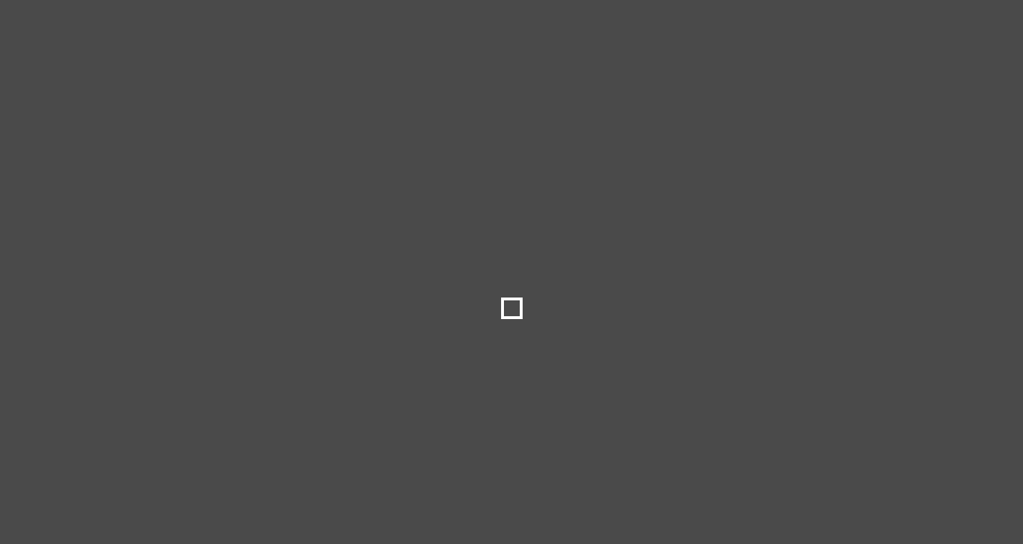
select select
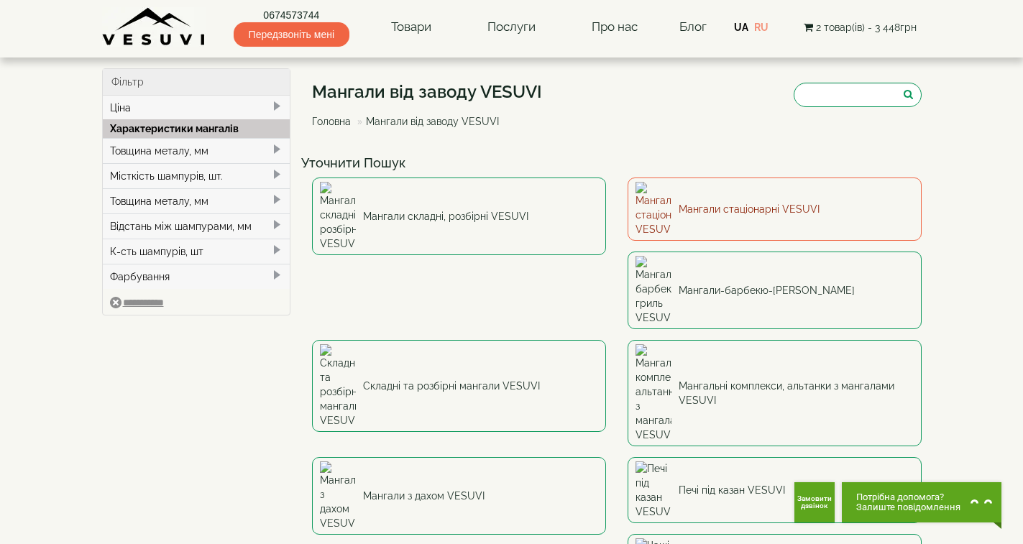
click at [738, 200] on link "Мангали стаціонарні VESUVI" at bounding box center [775, 209] width 294 height 63
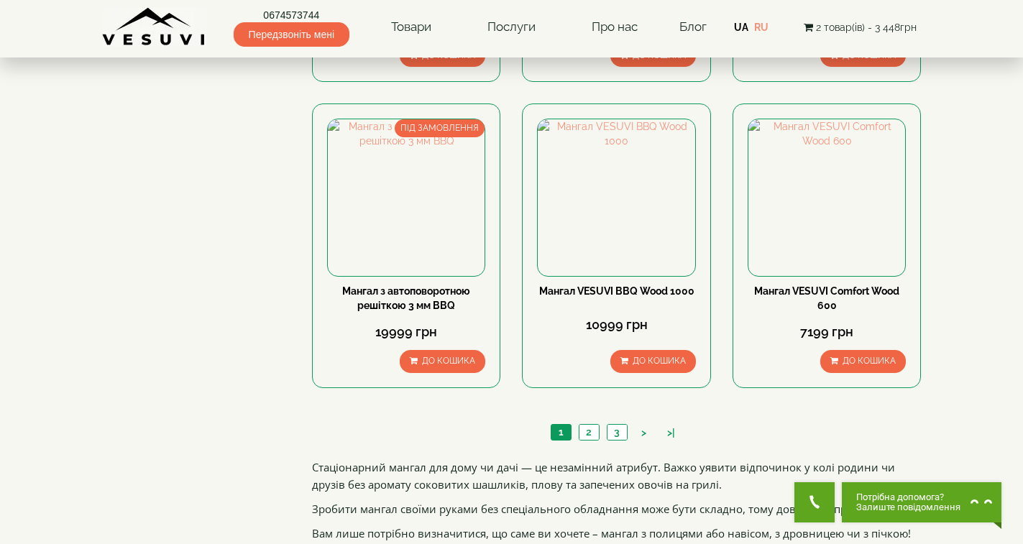
scroll to position [1366, 0]
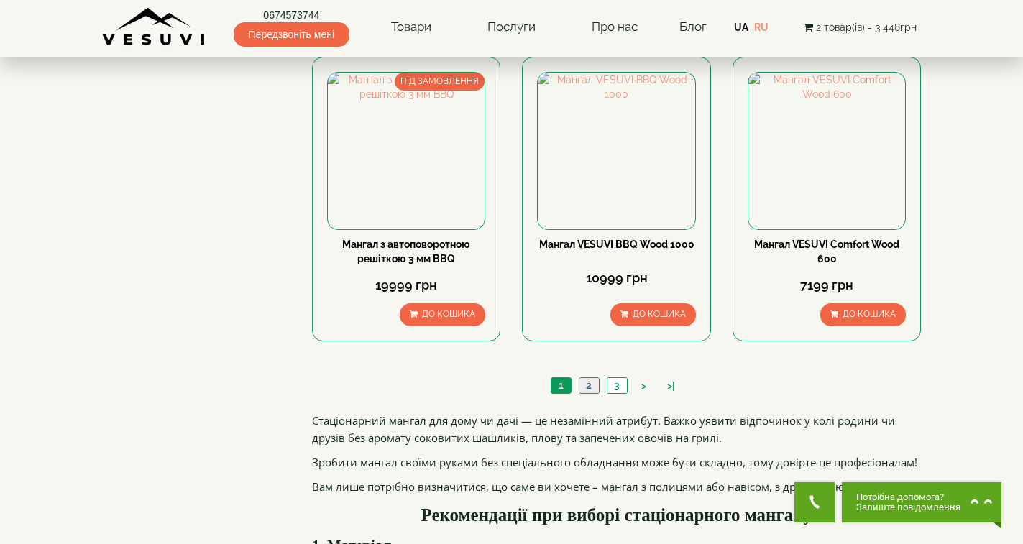
click at [592, 386] on link "2" at bounding box center [589, 385] width 20 height 15
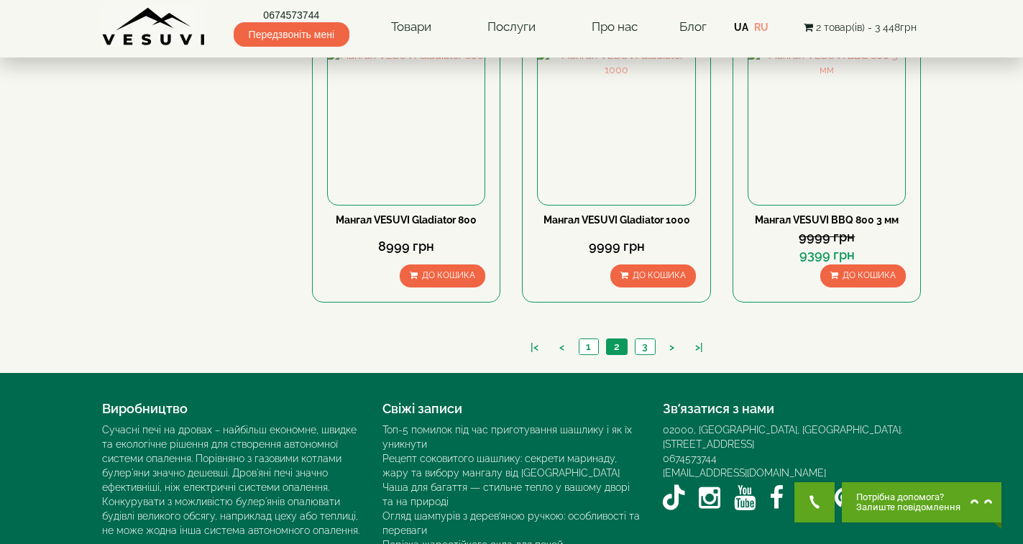
scroll to position [1438, 0]
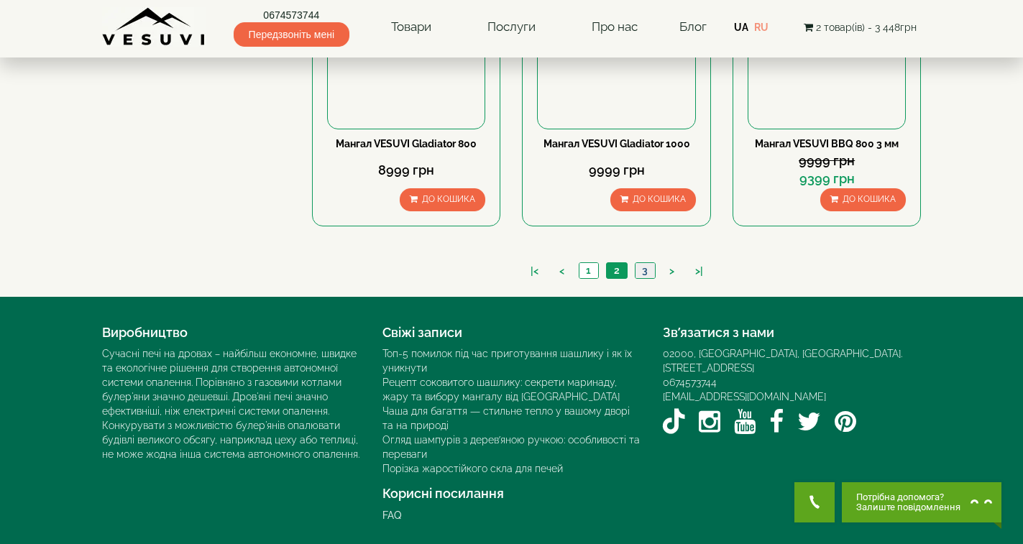
click at [644, 272] on link "3" at bounding box center [645, 270] width 20 height 15
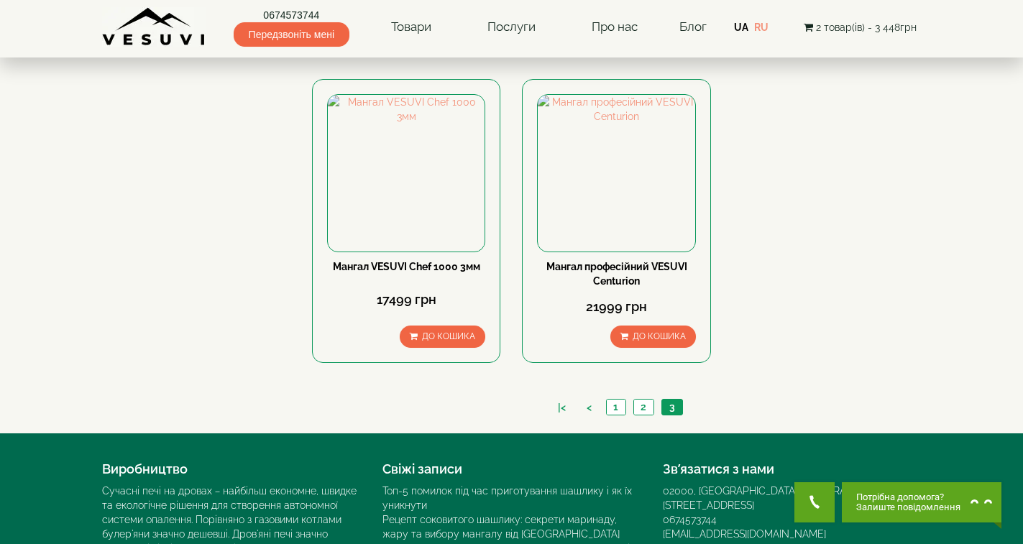
scroll to position [791, 0]
